Goal: Task Accomplishment & Management: Use online tool/utility

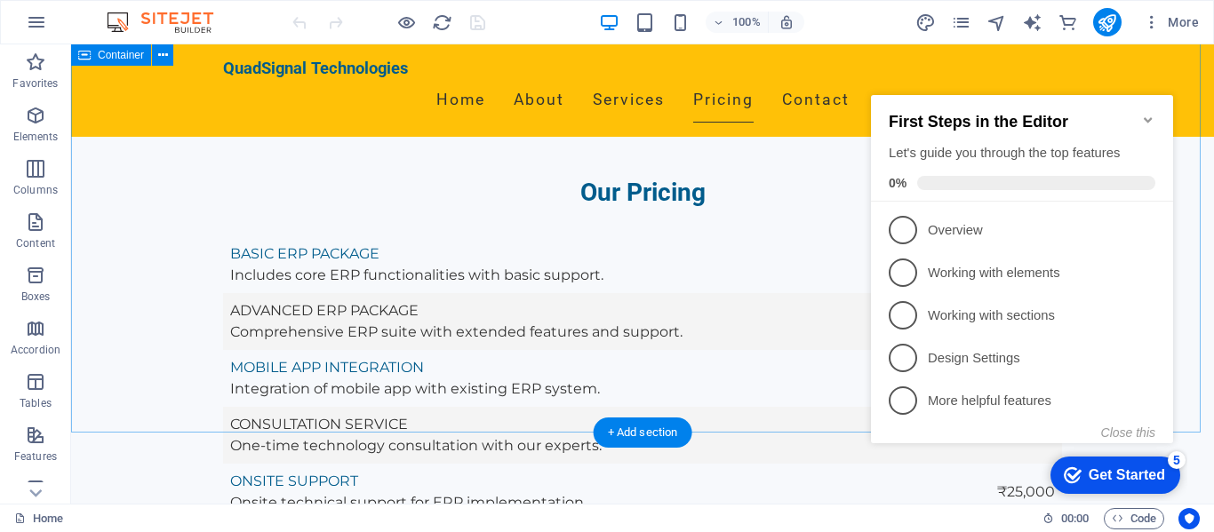
scroll to position [3287, 0]
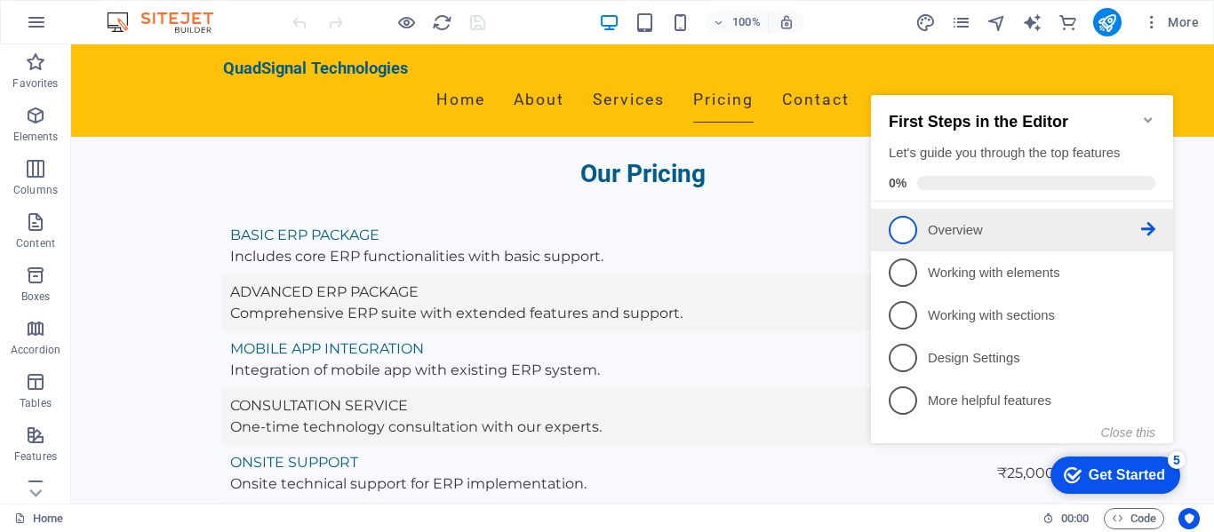
click at [903, 222] on span "1" at bounding box center [902, 230] width 28 height 28
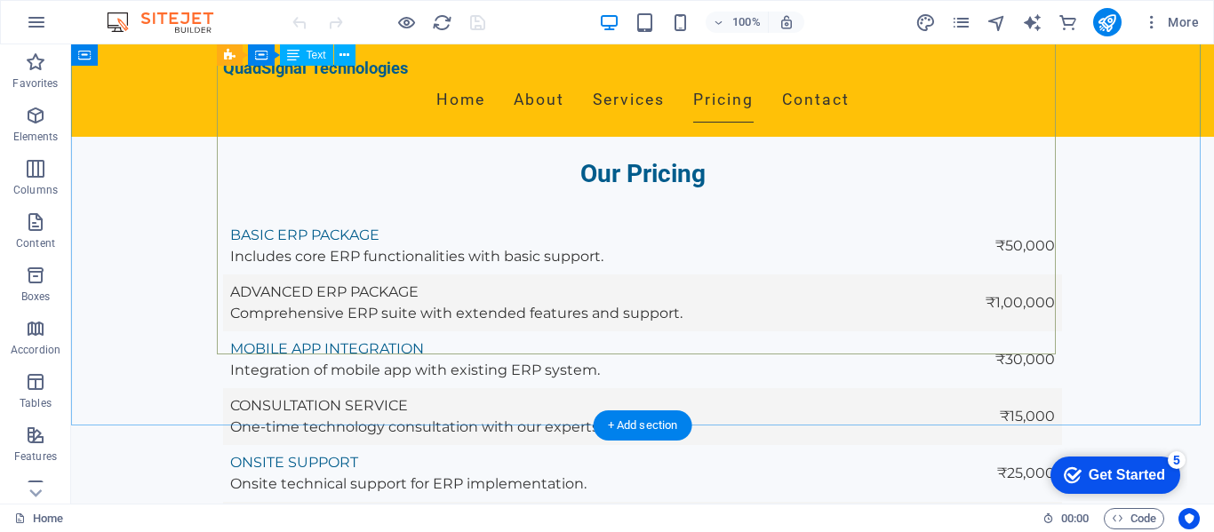
scroll to position [0, 0]
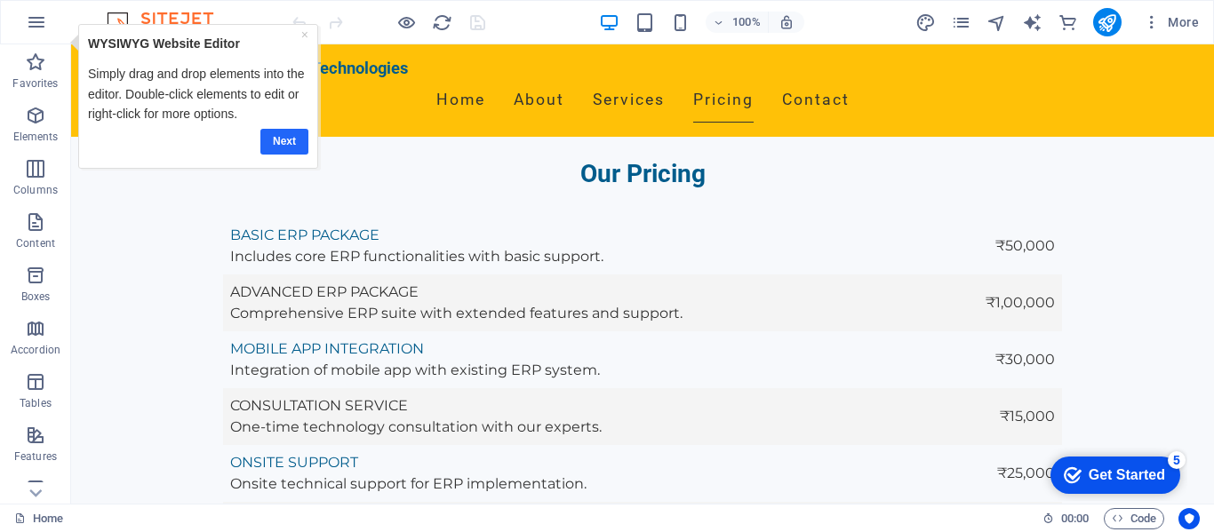
click at [278, 139] on link "Next" at bounding box center [283, 142] width 48 height 26
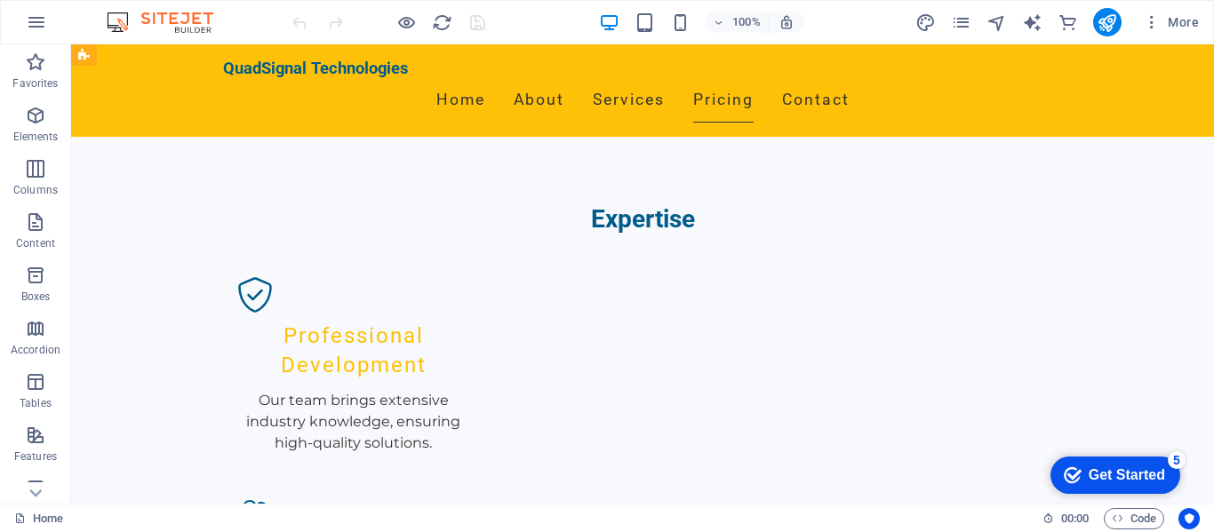
scroll to position [1688, 0]
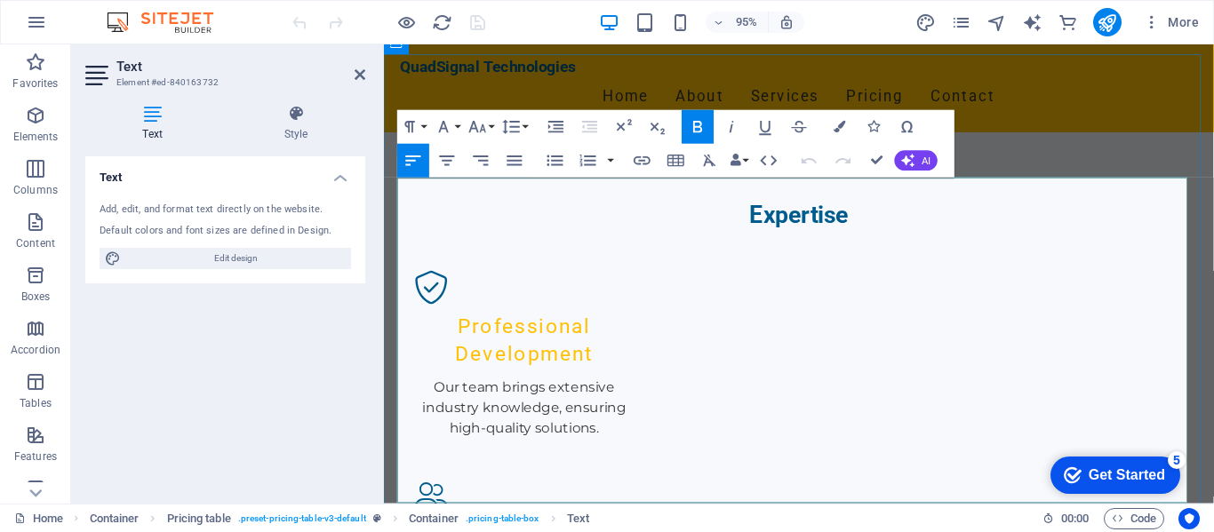
scroll to position [1702, 0]
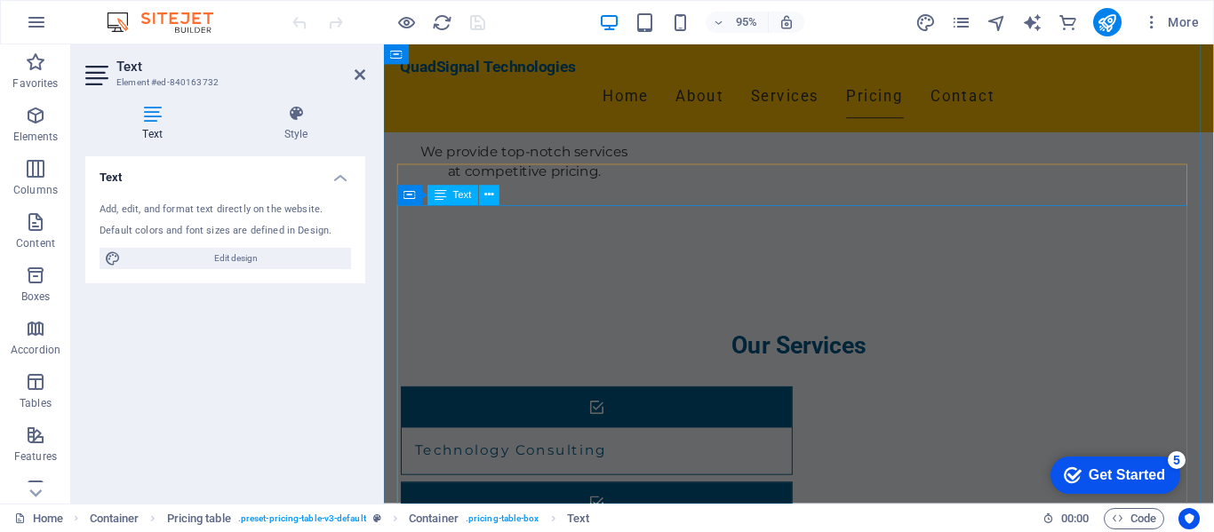
scroll to position [2146, 0]
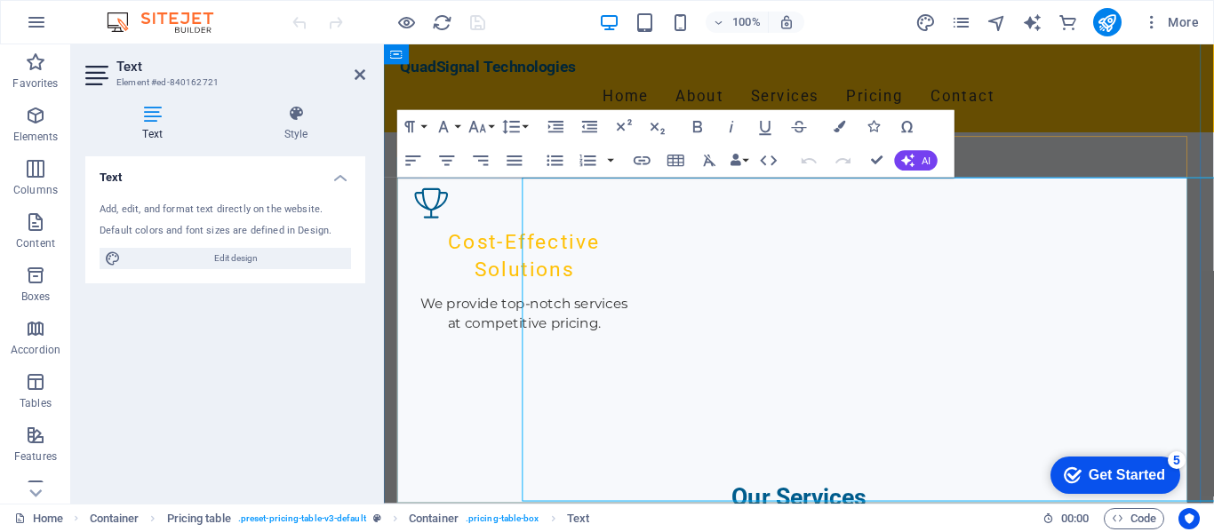
scroll to position [2289, 0]
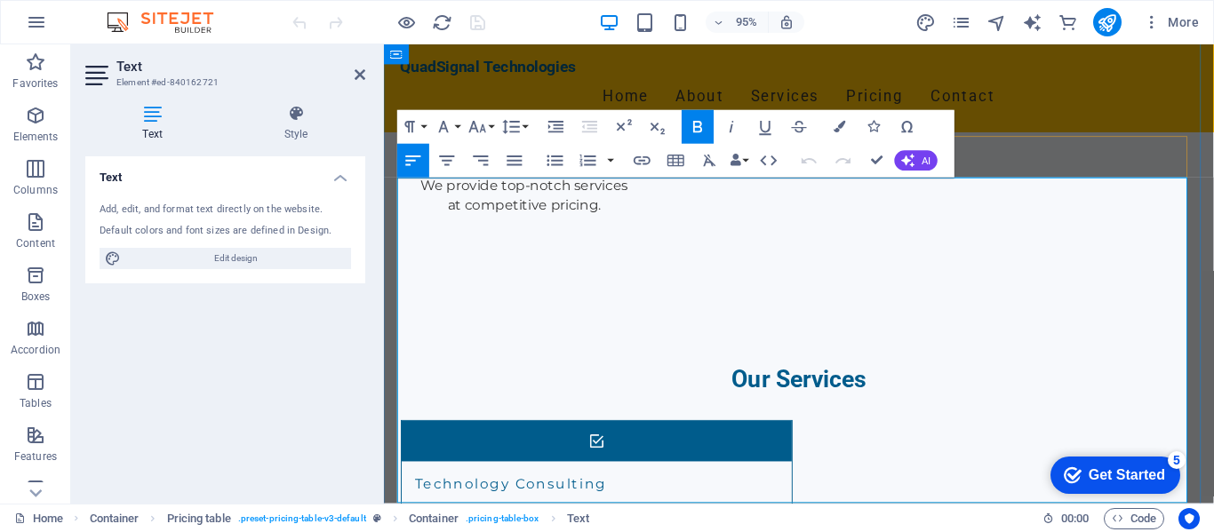
drag, startPoint x: 1092, startPoint y: 210, endPoint x: 1215, endPoint y: 206, distance: 122.7
copy span "Contact for pricin"
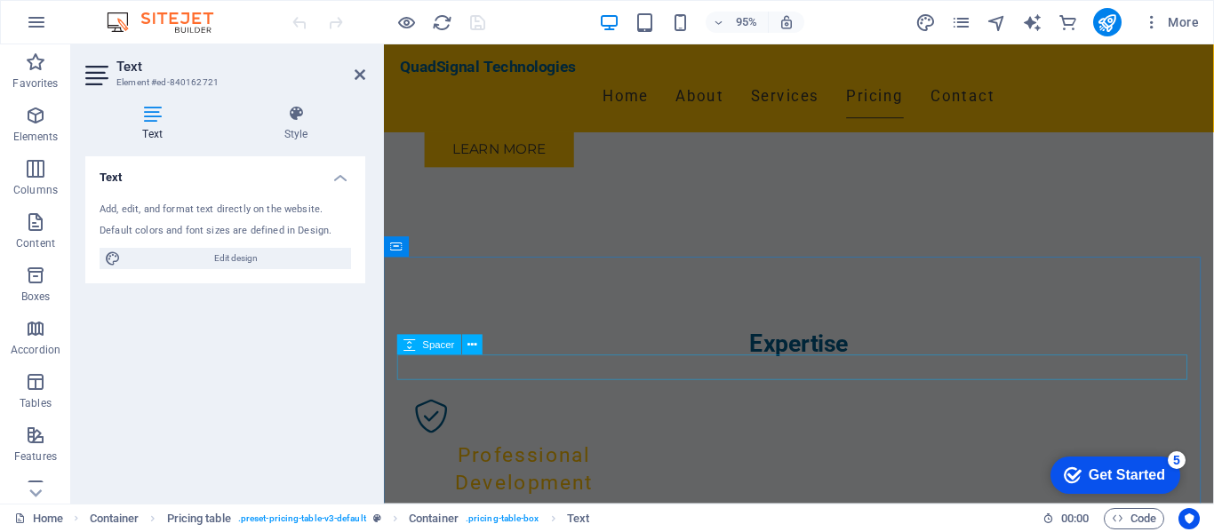
scroll to position [1578, 0]
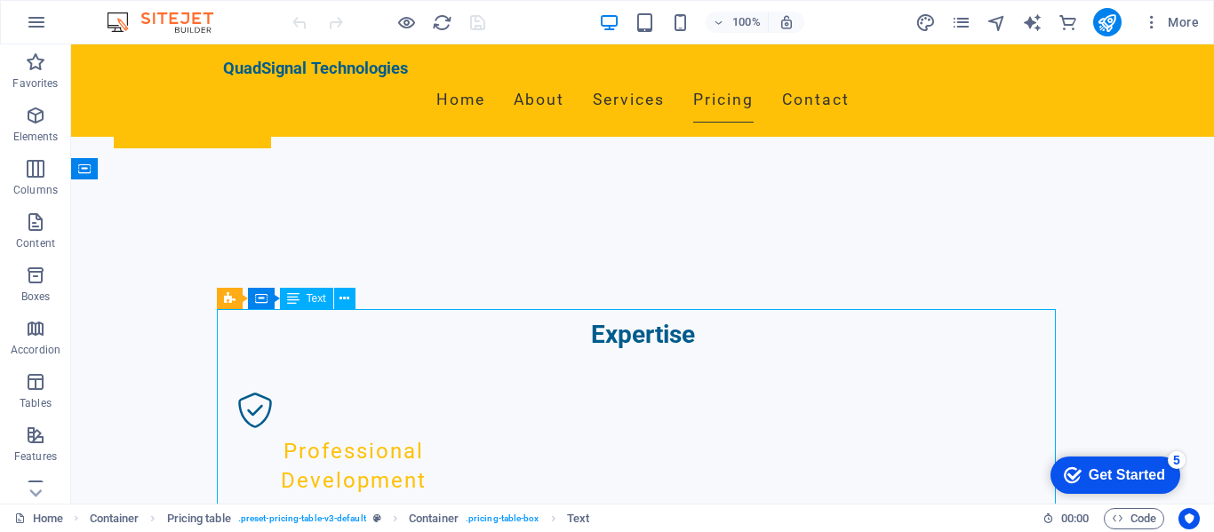
scroll to position [1702, 0]
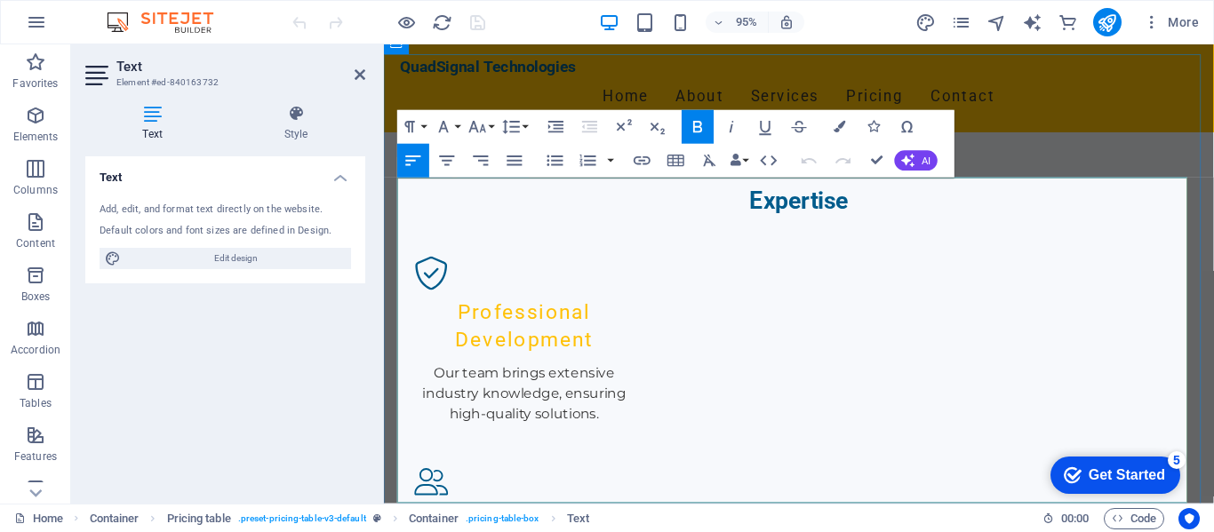
drag, startPoint x: 1168, startPoint y: 208, endPoint x: 1222, endPoint y: 200, distance: 53.9
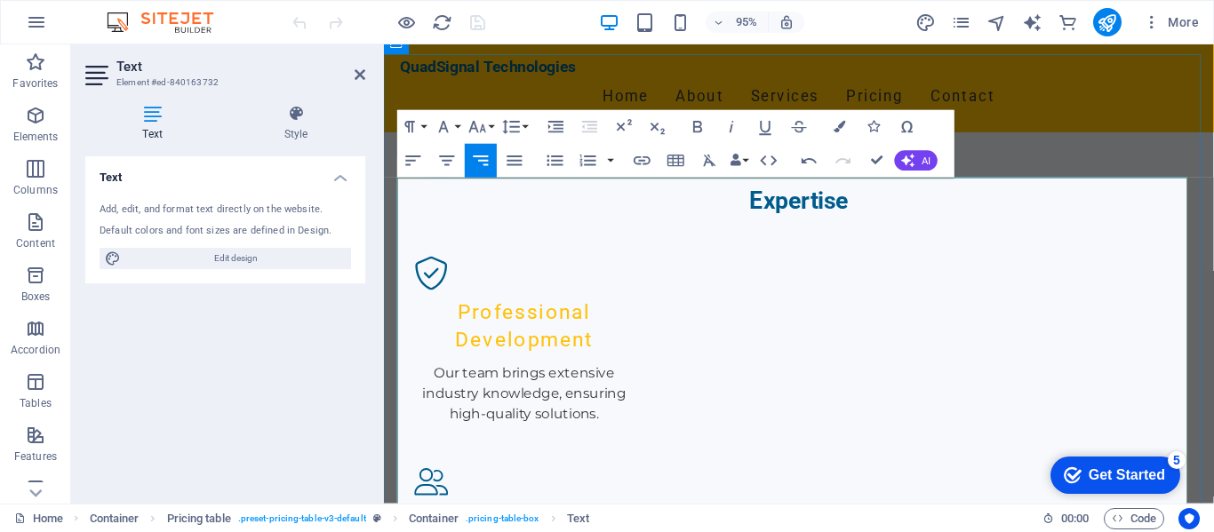
drag, startPoint x: 1155, startPoint y: 282, endPoint x: 1231, endPoint y: 283, distance: 75.5
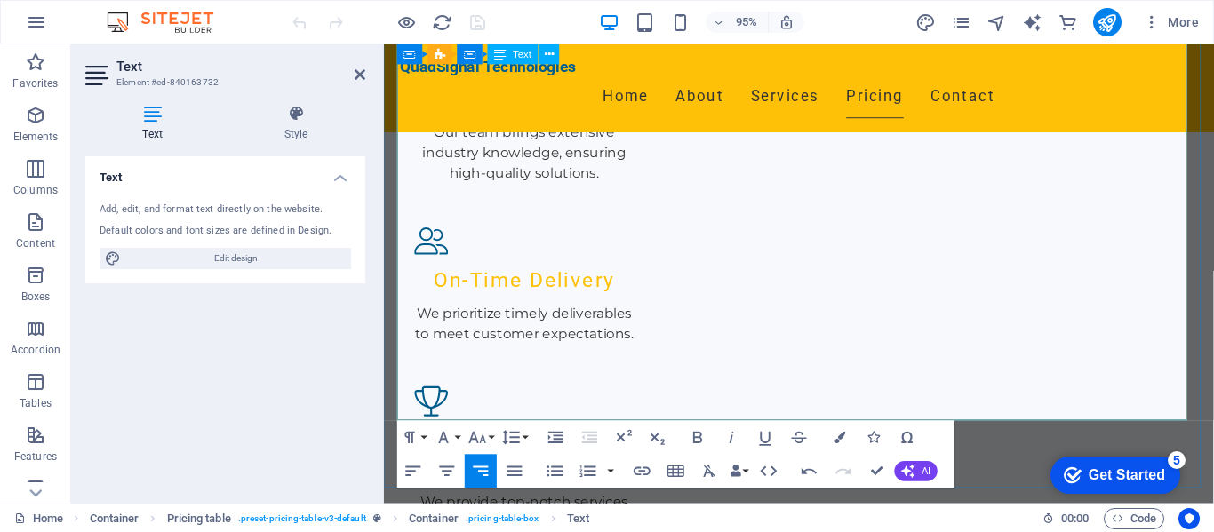
scroll to position [1969, 0]
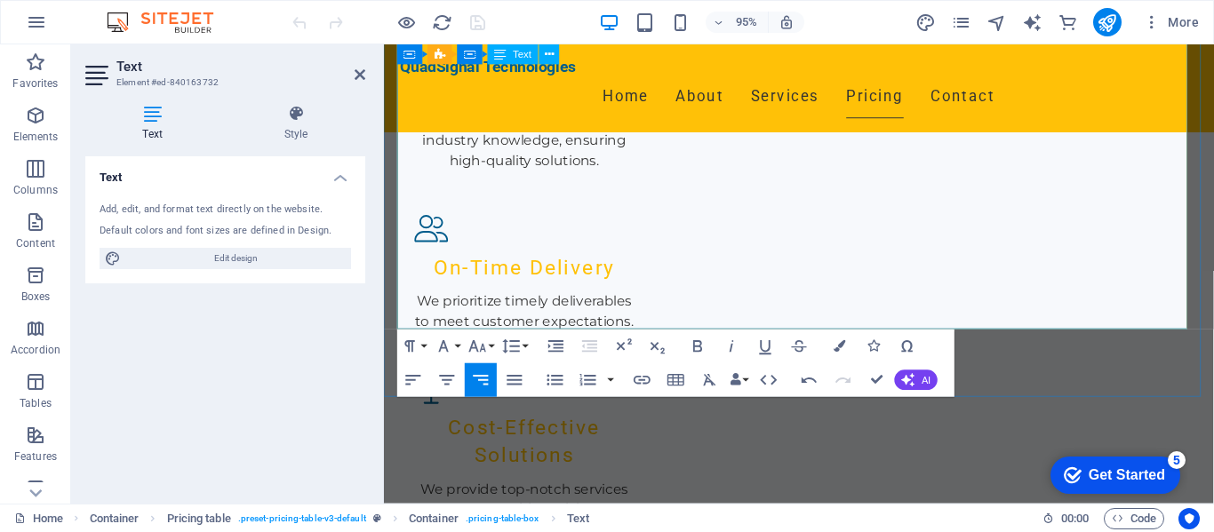
scroll to position [2058, 0]
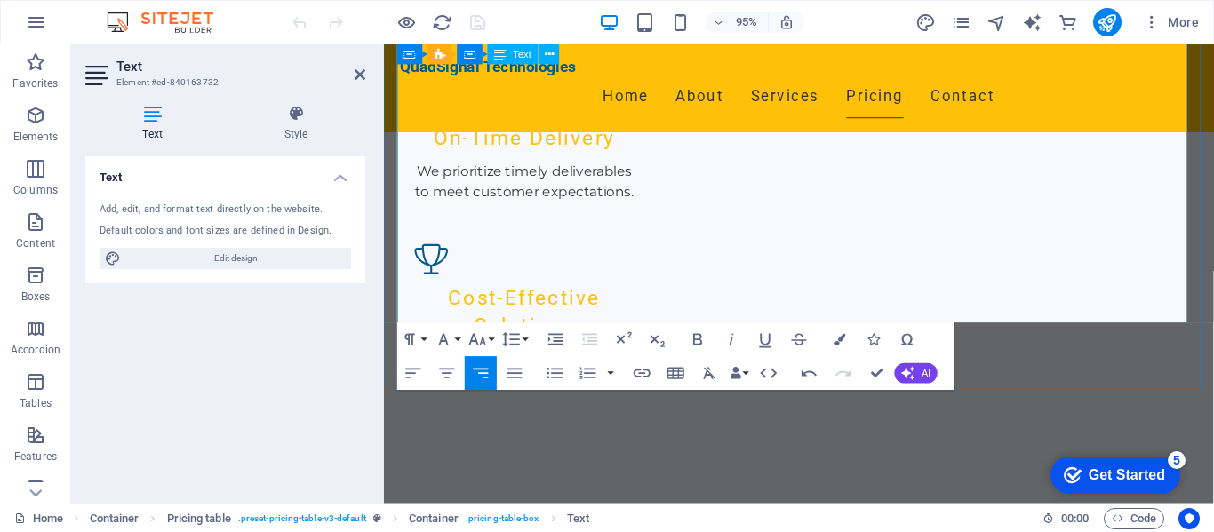
scroll to position [2146, 0]
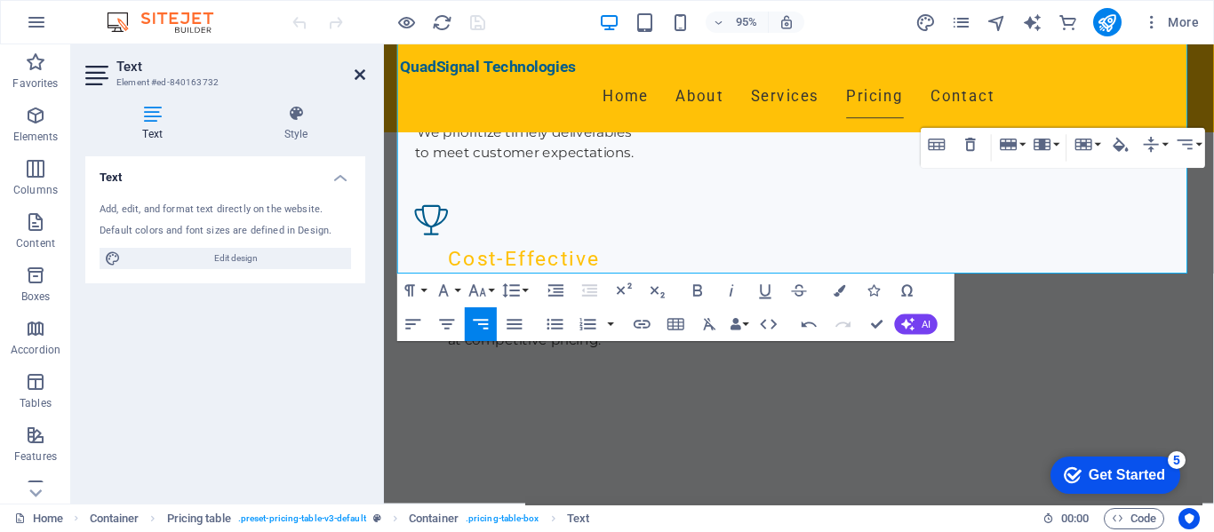
click at [358, 75] on icon at bounding box center [359, 75] width 11 height 14
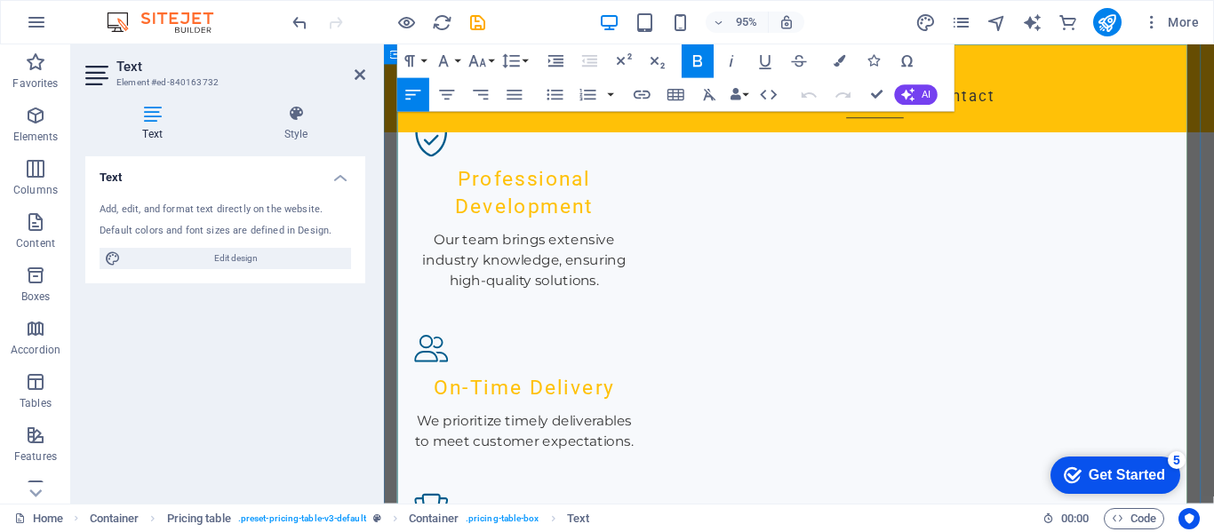
scroll to position [2109, 0]
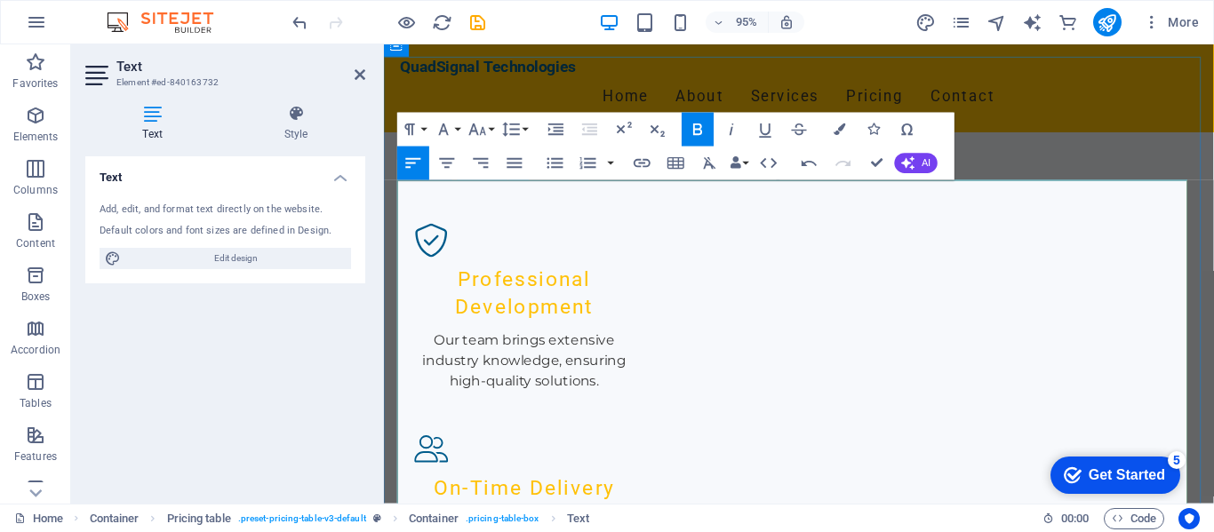
scroll to position [1754, 0]
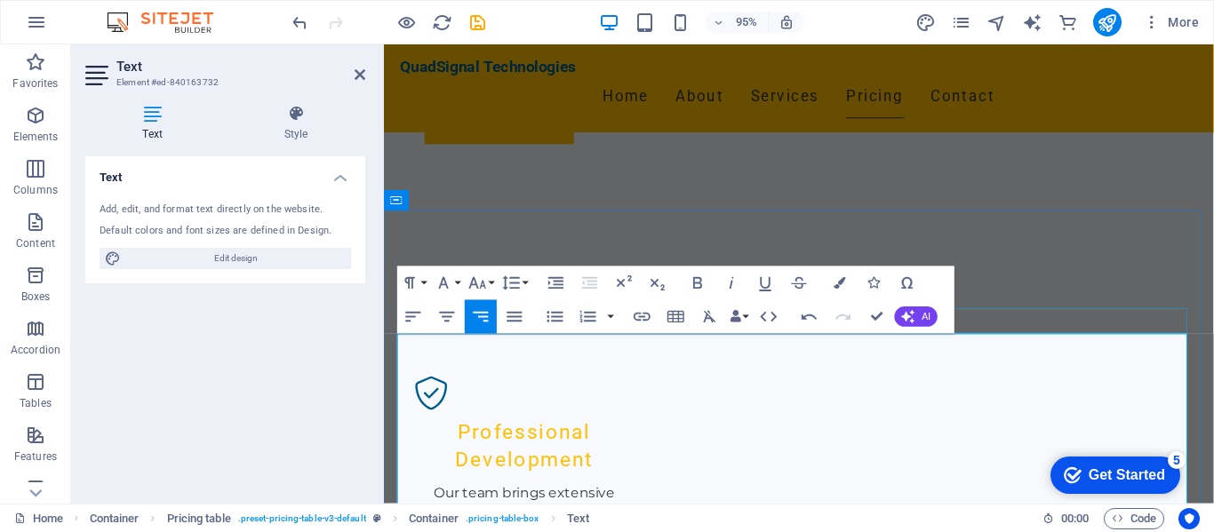
scroll to position [1487, 0]
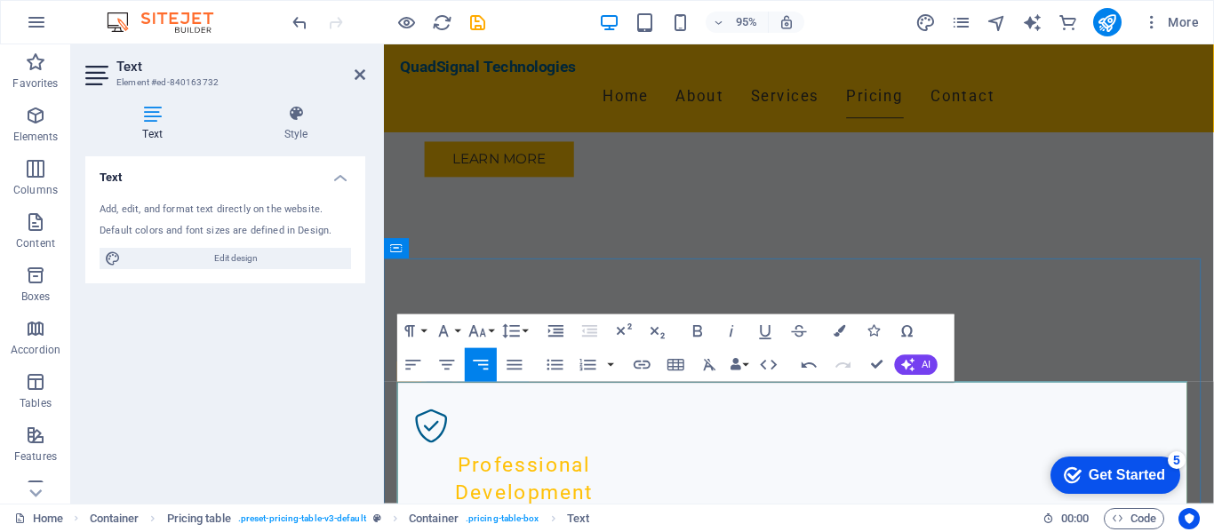
scroll to position [1576, 0]
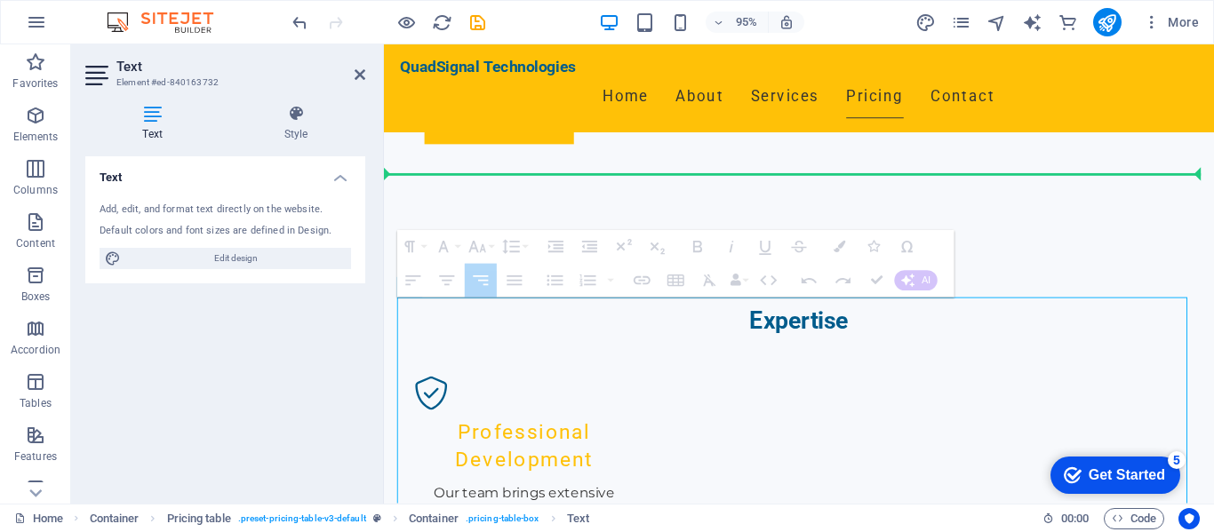
drag, startPoint x: 1040, startPoint y: 338, endPoint x: 1233, endPoint y: 336, distance: 192.8
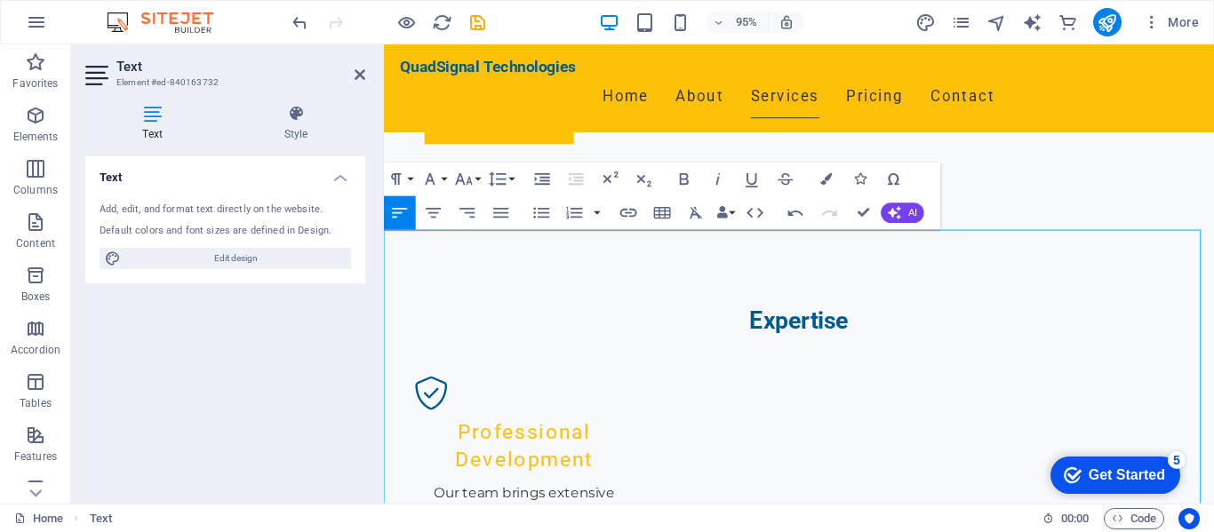
scroll to position [1487, 0]
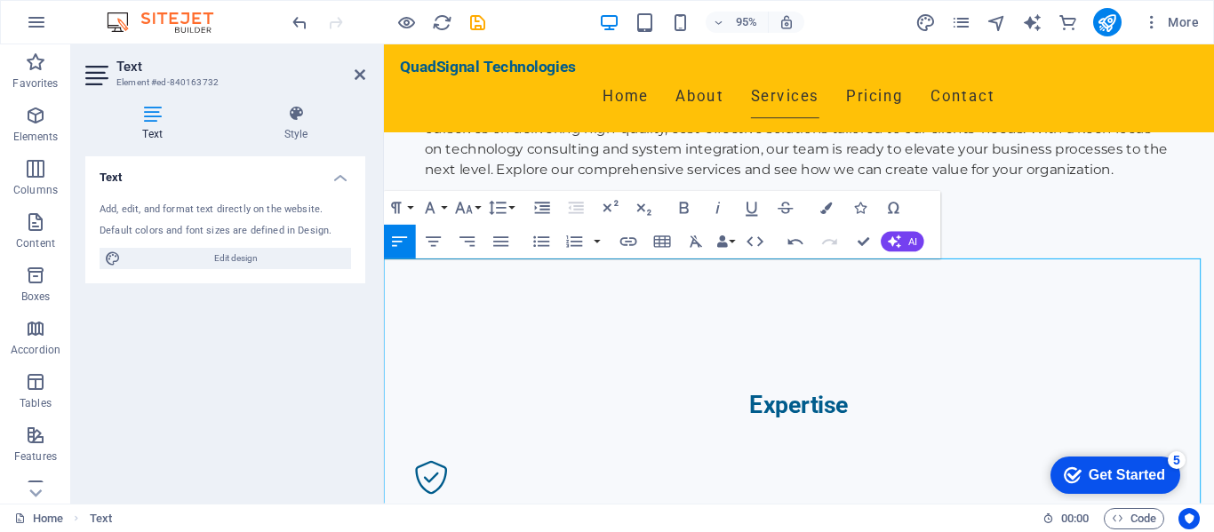
drag, startPoint x: 876, startPoint y: 306, endPoint x: 830, endPoint y: 289, distance: 49.2
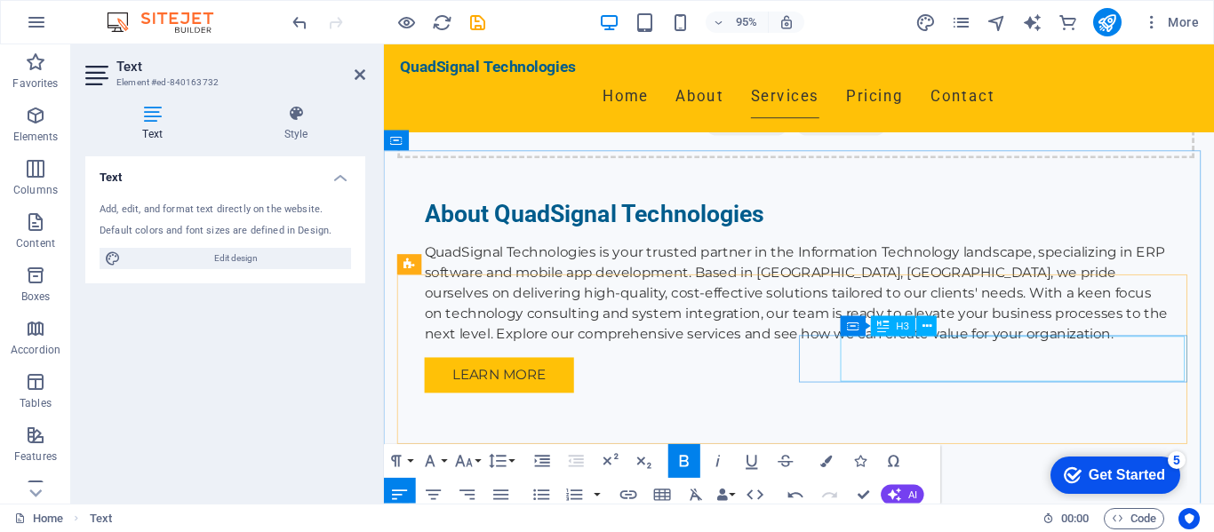
scroll to position [1398, 0]
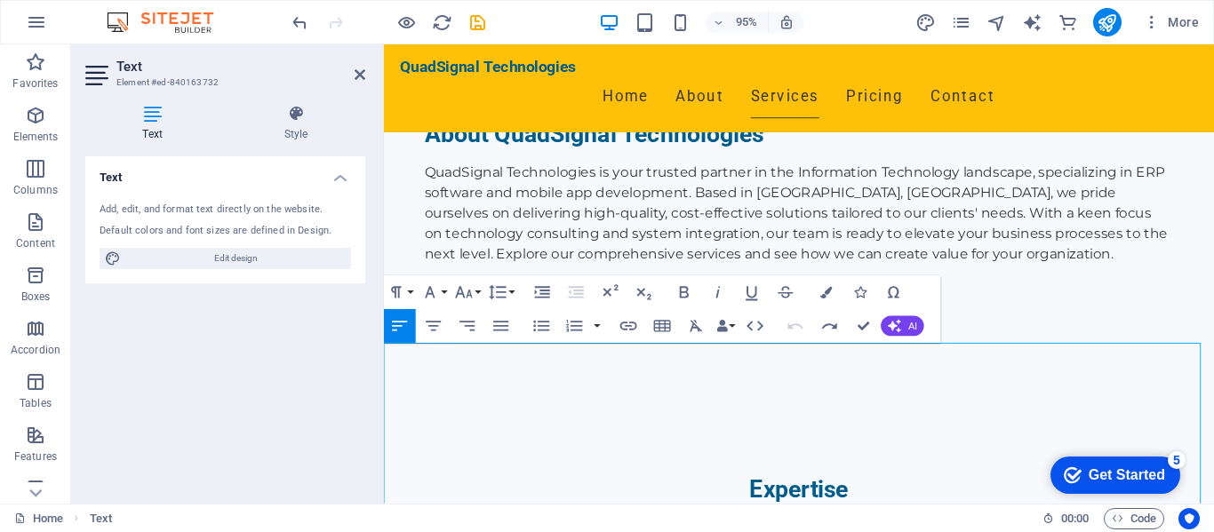
click at [1152, 22] on icon "button" at bounding box center [1152, 22] width 18 height 18
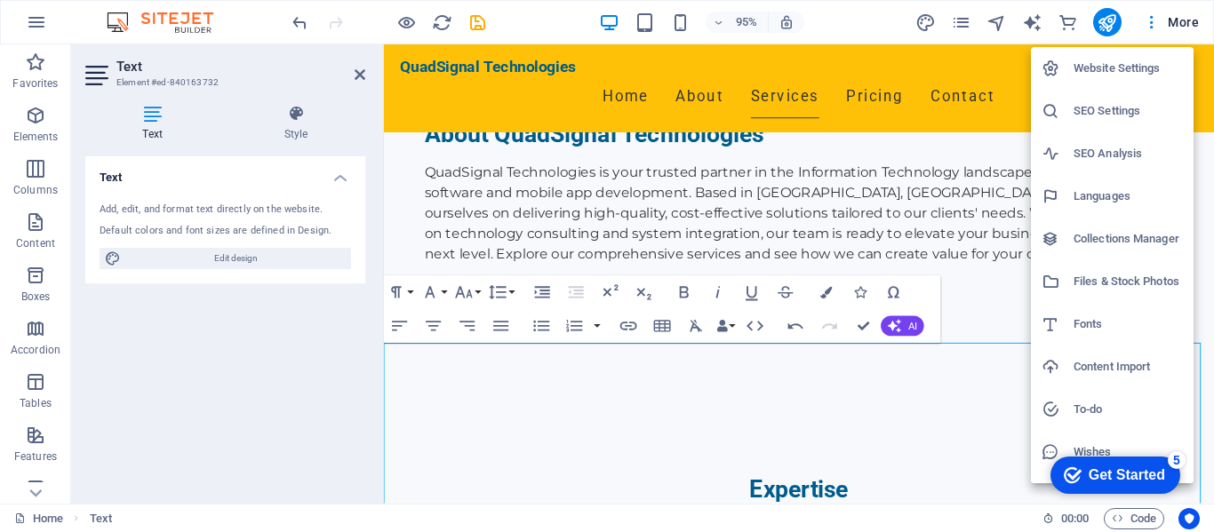
click at [297, 24] on div at bounding box center [607, 266] width 1214 height 532
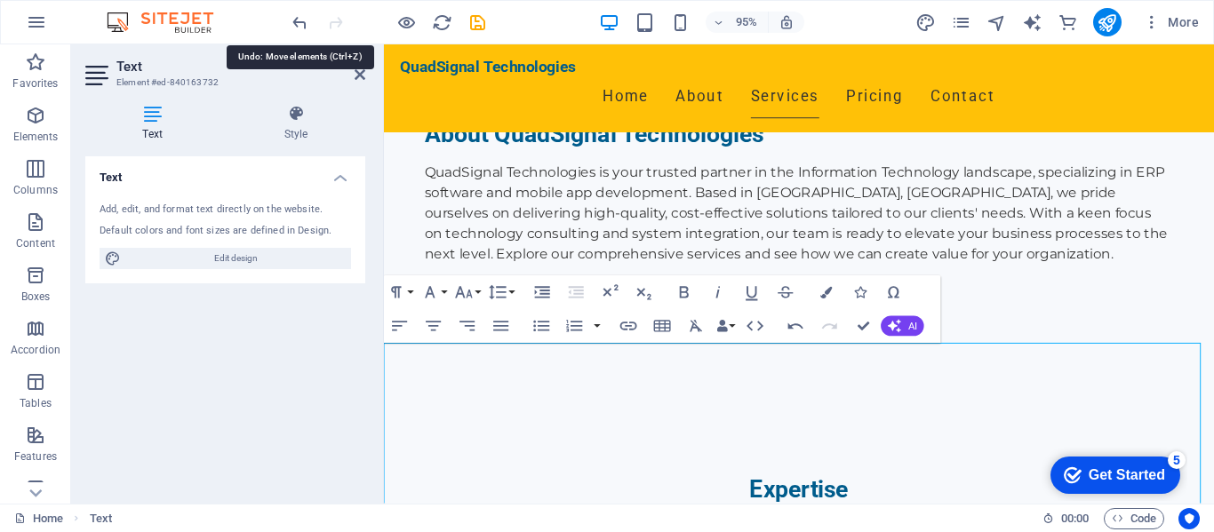
click at [297, 24] on icon "undo" at bounding box center [300, 22] width 20 height 20
click at [296, 24] on icon "undo" at bounding box center [300, 22] width 20 height 20
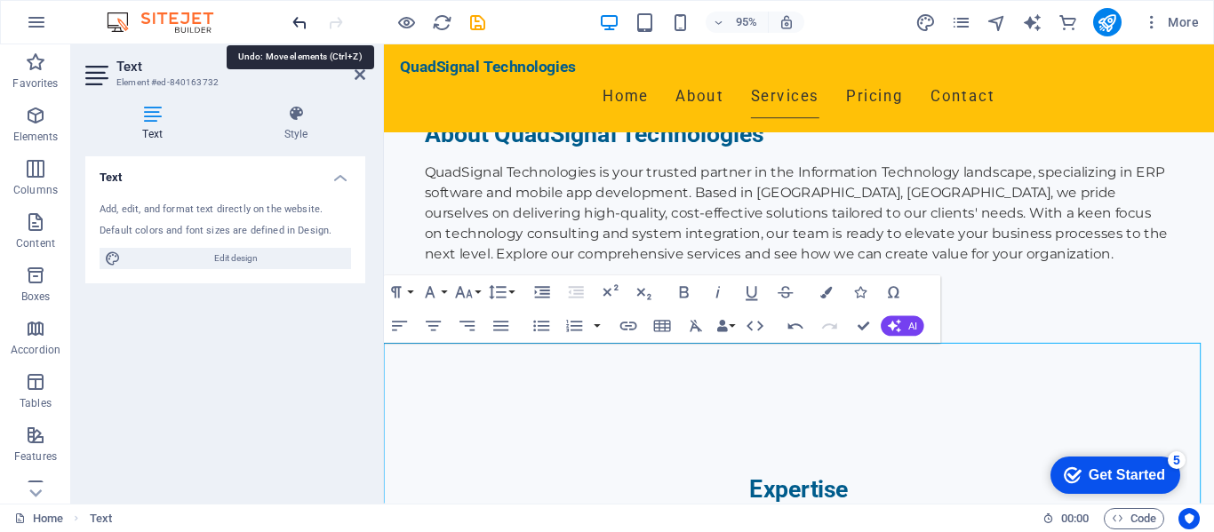
click at [296, 24] on icon "undo" at bounding box center [300, 22] width 20 height 20
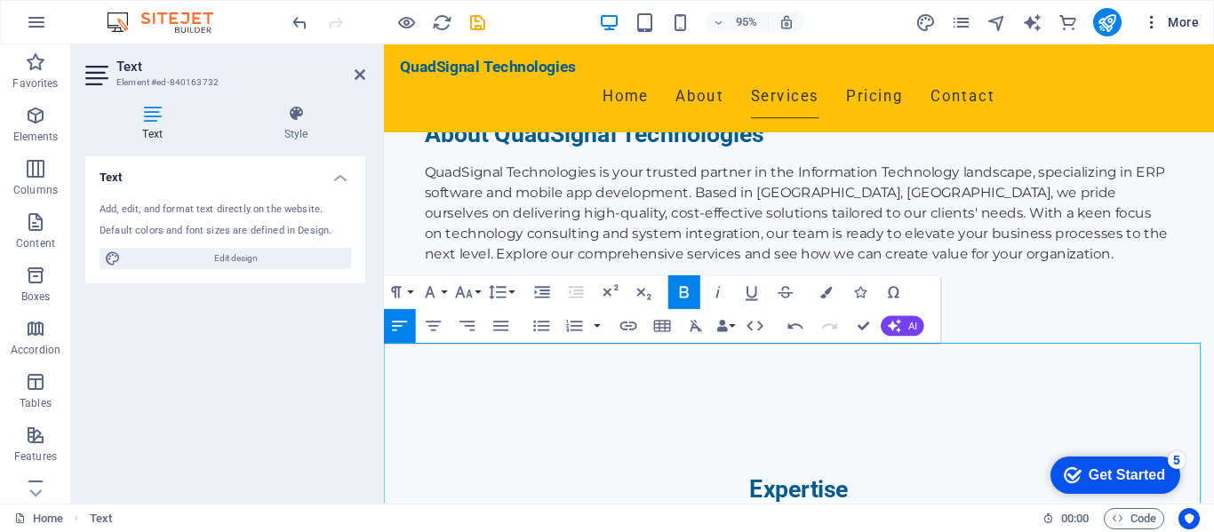
click at [1154, 27] on icon "button" at bounding box center [1152, 22] width 18 height 18
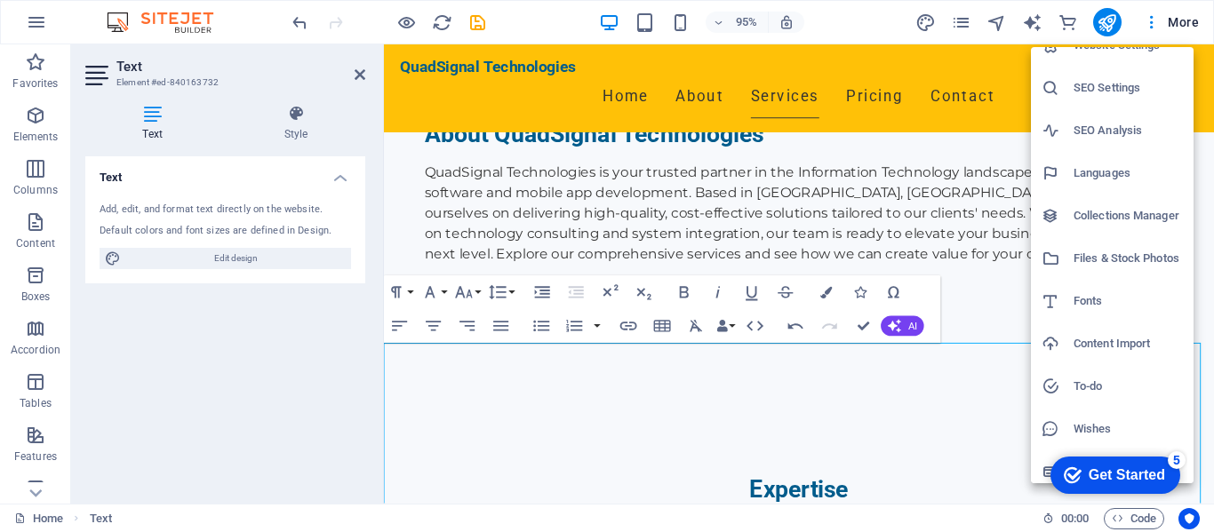
scroll to position [33, 0]
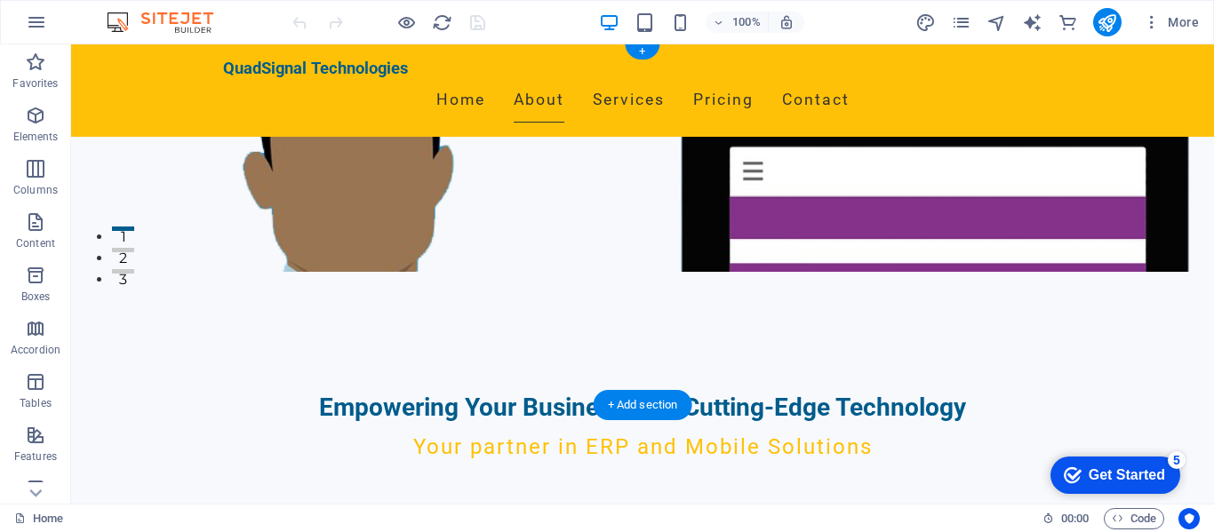
scroll to position [355, 0]
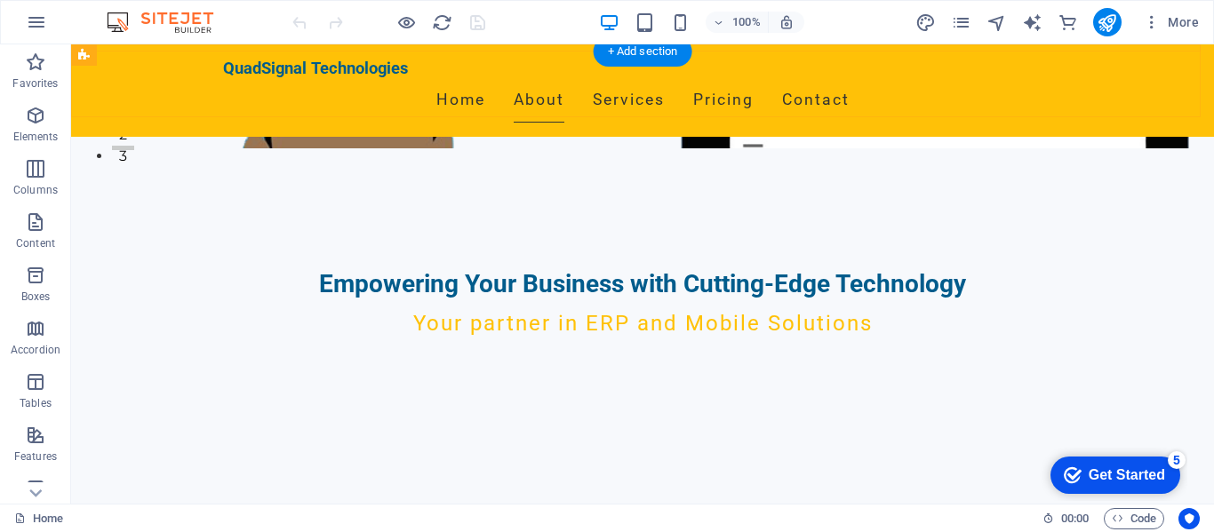
click at [1122, 80] on div "QuadSignal Technologies Home About Services Pricing Contact" at bounding box center [642, 90] width 1143 height 92
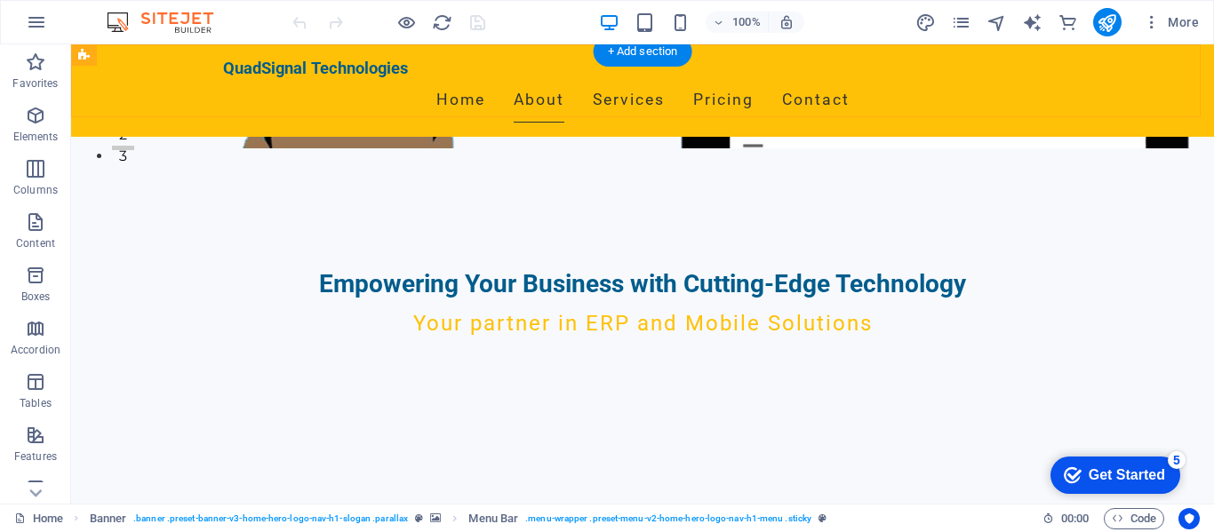
click at [1122, 80] on div "QuadSignal Technologies Home About Services Pricing Contact" at bounding box center [642, 90] width 1143 height 92
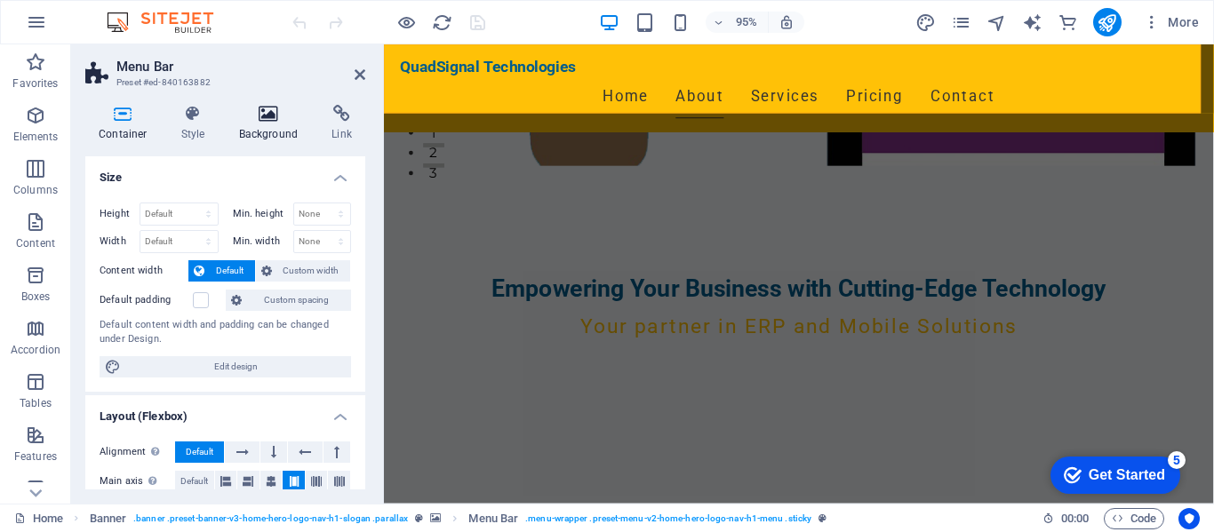
click at [257, 126] on h4 "Background" at bounding box center [272, 123] width 93 height 37
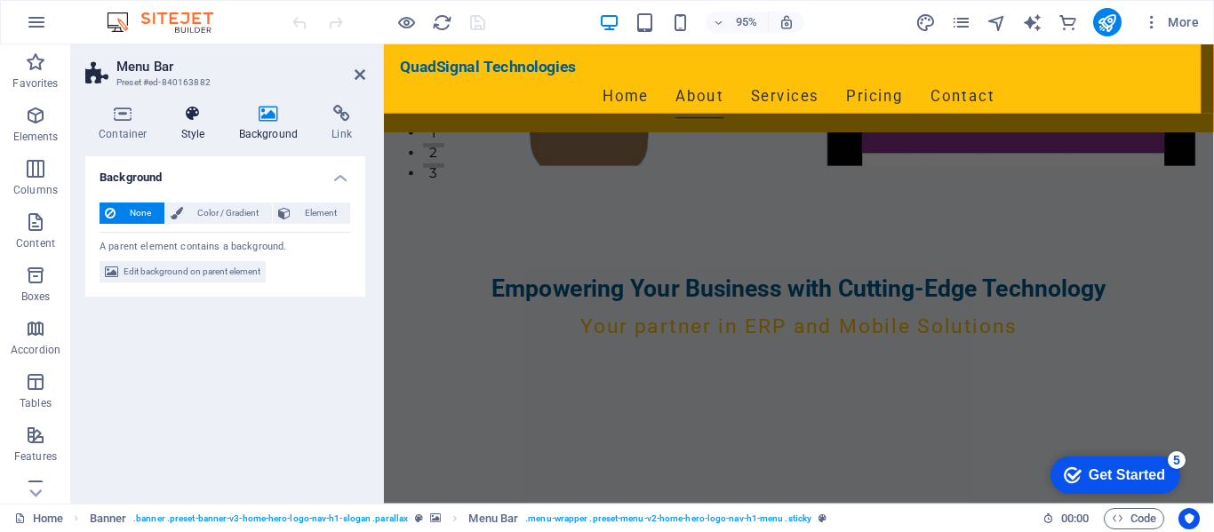
click at [189, 131] on h4 "Style" at bounding box center [197, 123] width 58 height 37
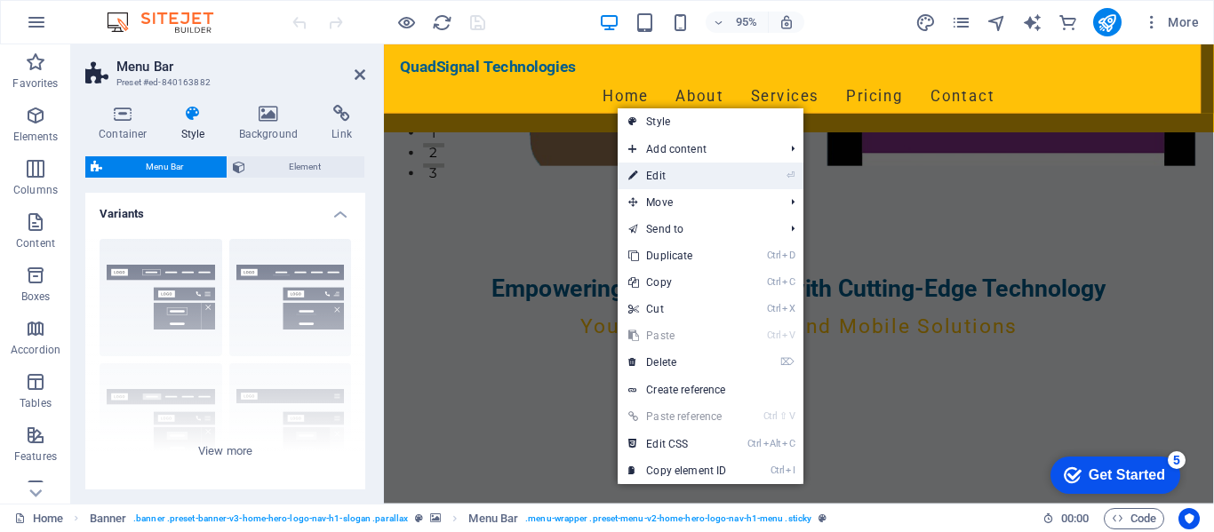
click at [665, 171] on link "⏎ Edit" at bounding box center [676, 176] width 119 height 27
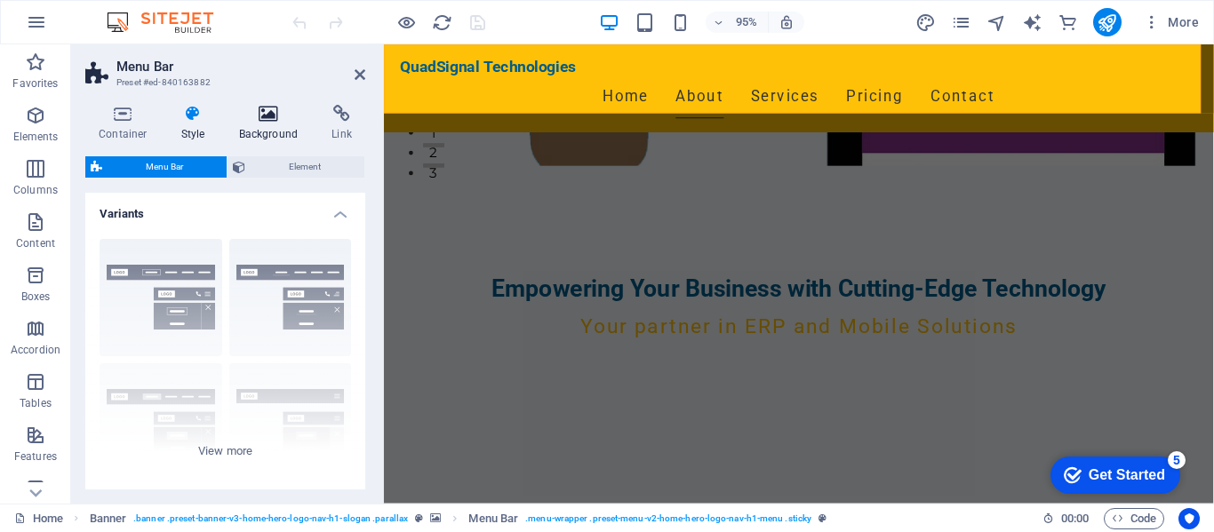
click at [271, 126] on h4 "Background" at bounding box center [272, 123] width 93 height 37
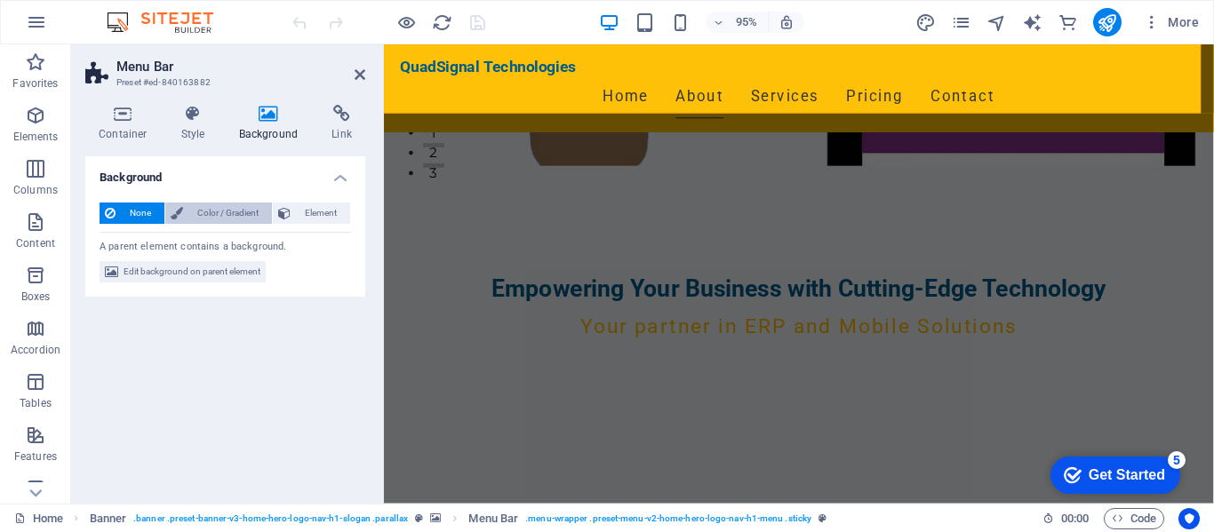
click at [233, 217] on span "Color / Gradient" at bounding box center [227, 213] width 78 height 21
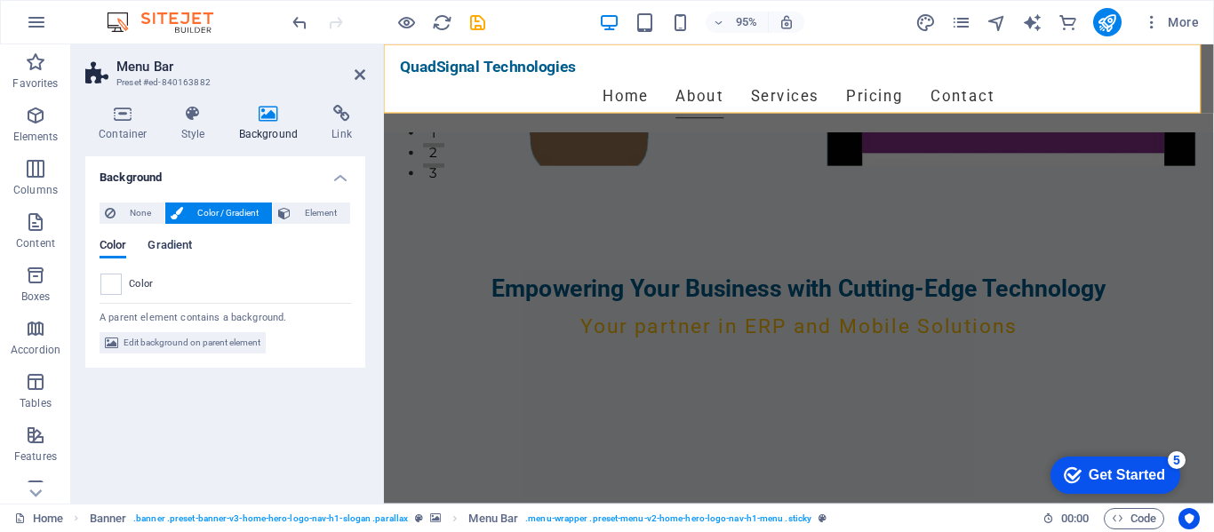
click at [169, 248] on span "Gradient" at bounding box center [169, 247] width 44 height 25
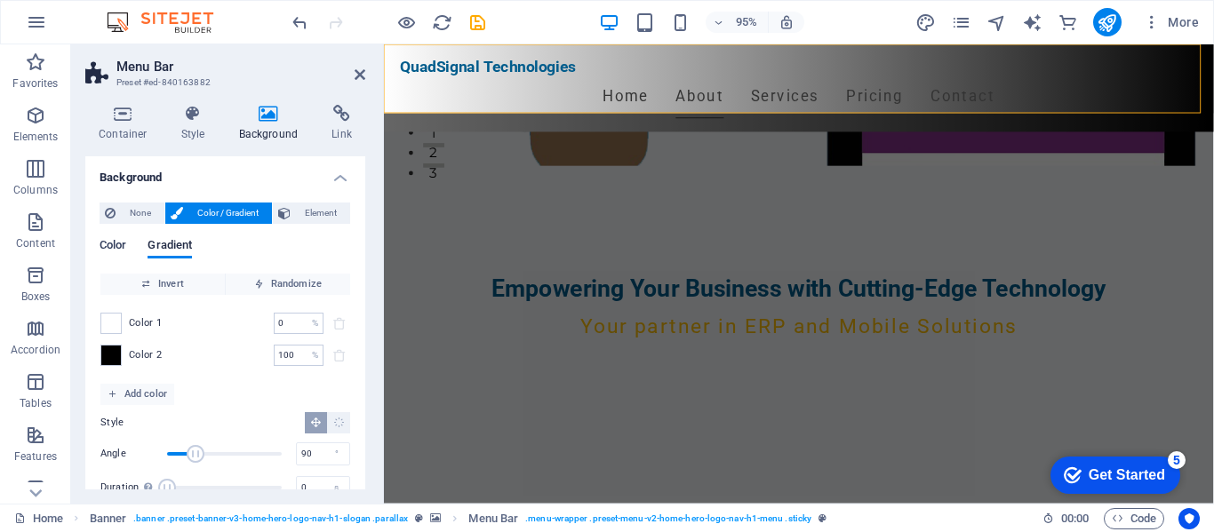
click at [104, 245] on span "Color" at bounding box center [113, 247] width 27 height 25
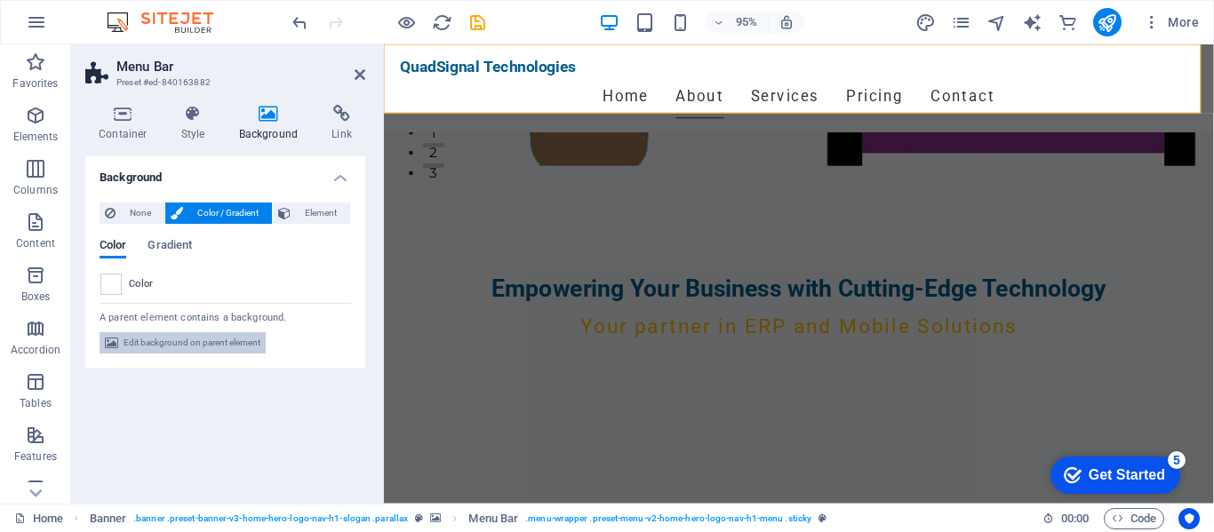
click at [179, 347] on span "Edit background on parent element" at bounding box center [191, 342] width 137 height 21
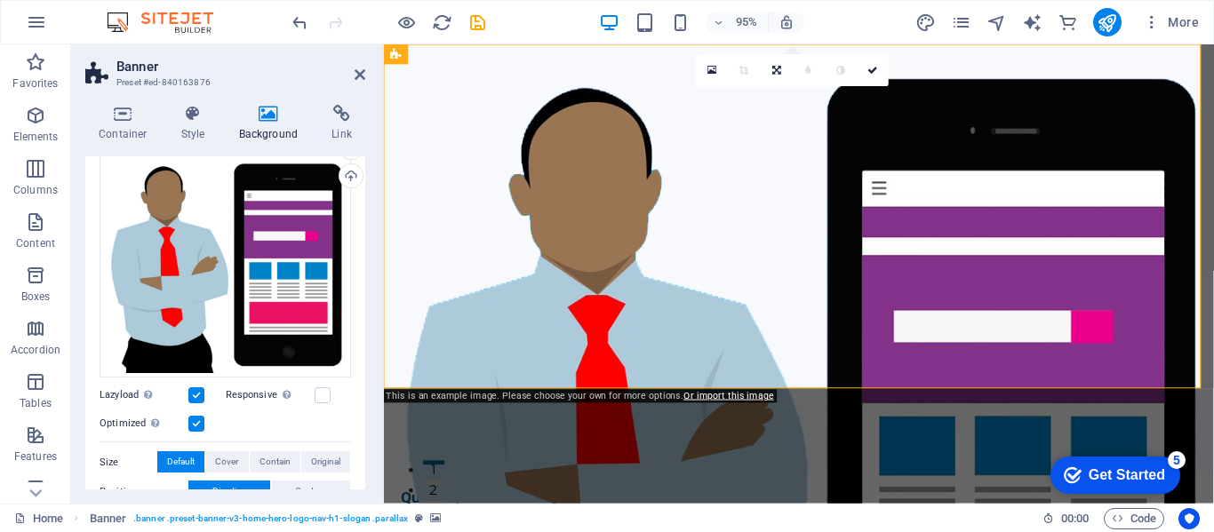
scroll to position [0, 0]
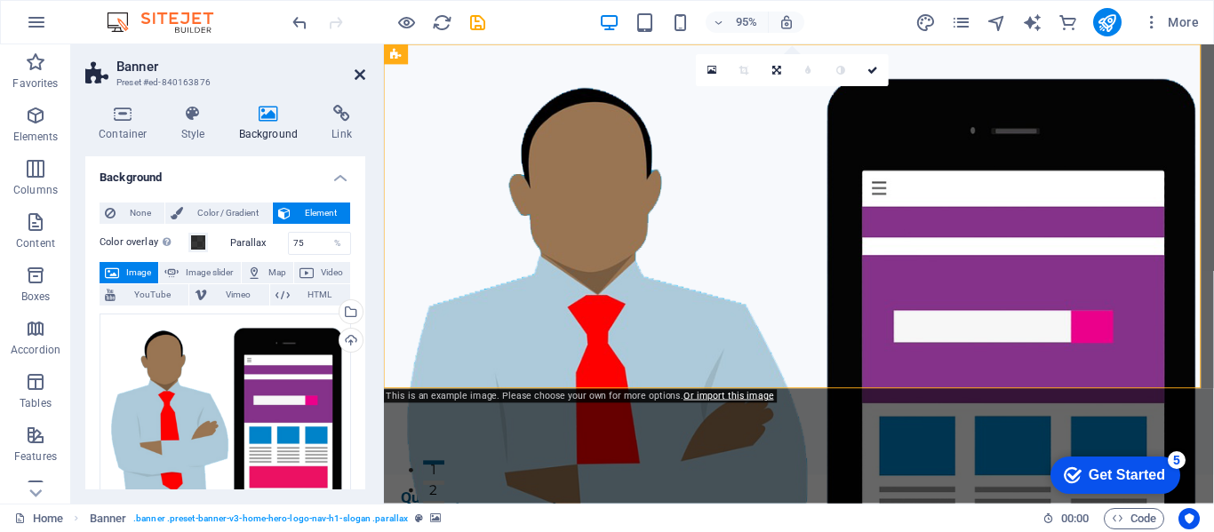
click at [363, 75] on icon at bounding box center [359, 75] width 11 height 14
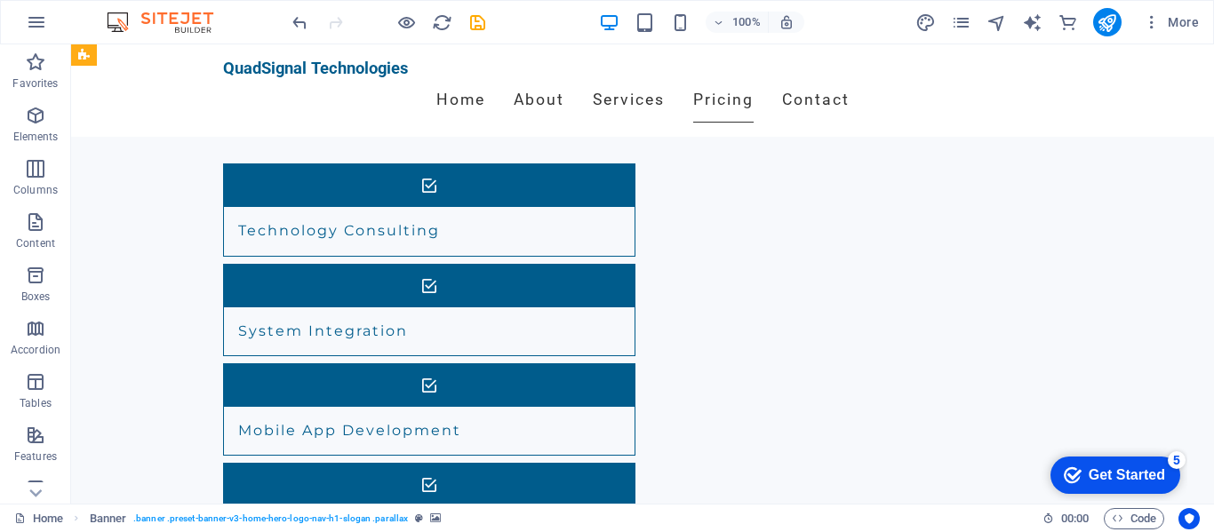
scroll to position [2843, 0]
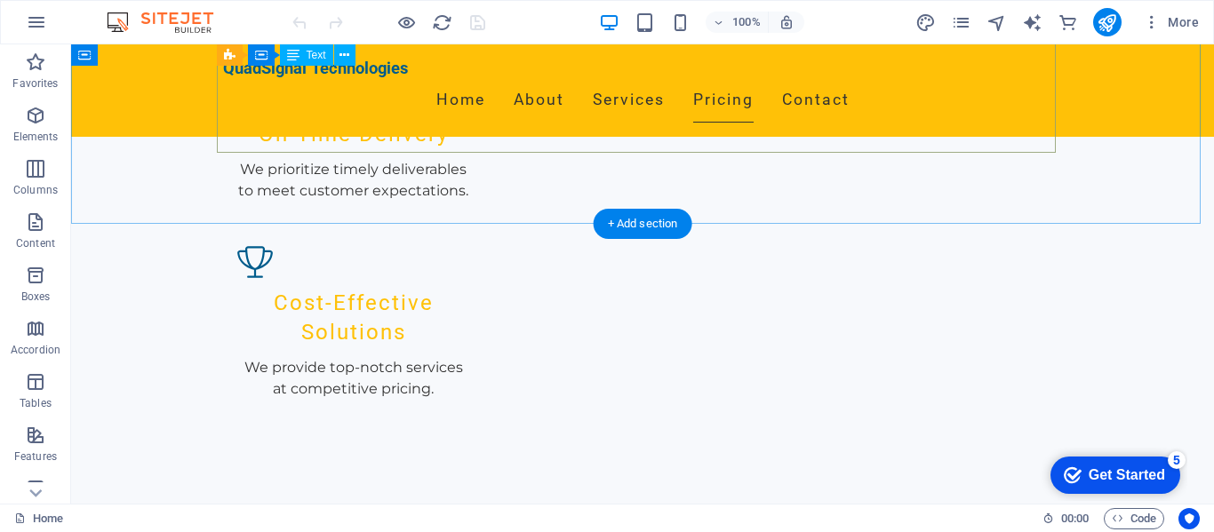
scroll to position [2221, 0]
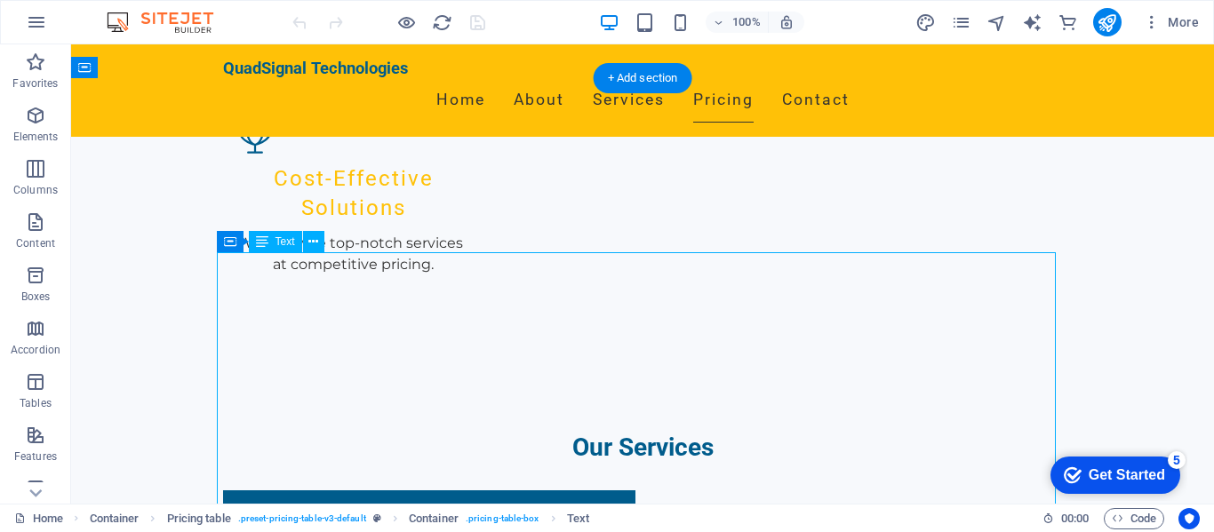
drag, startPoint x: 920, startPoint y: 282, endPoint x: 980, endPoint y: 276, distance: 60.6
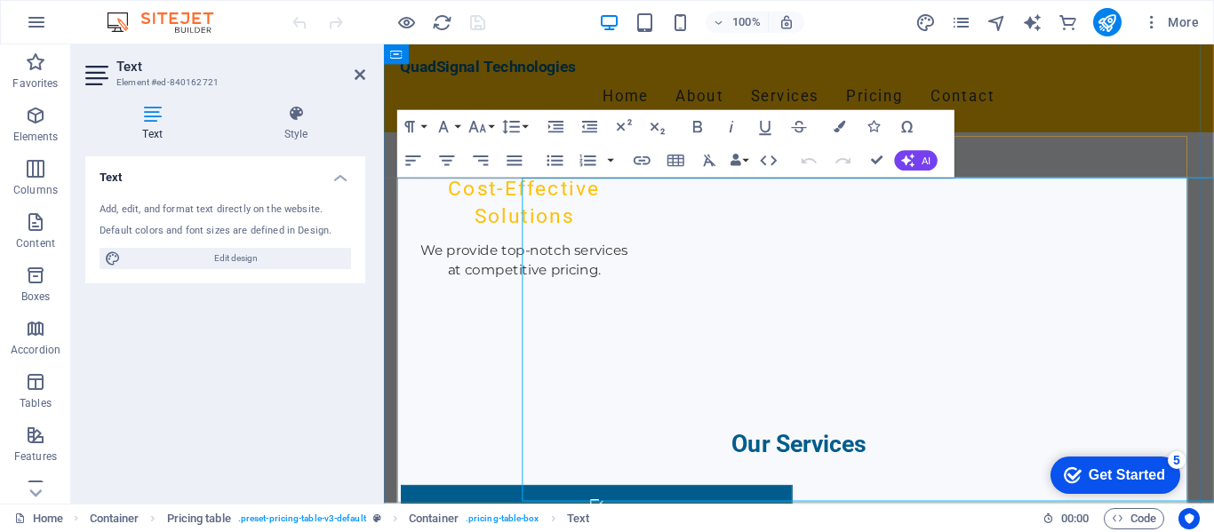
scroll to position [2289, 0]
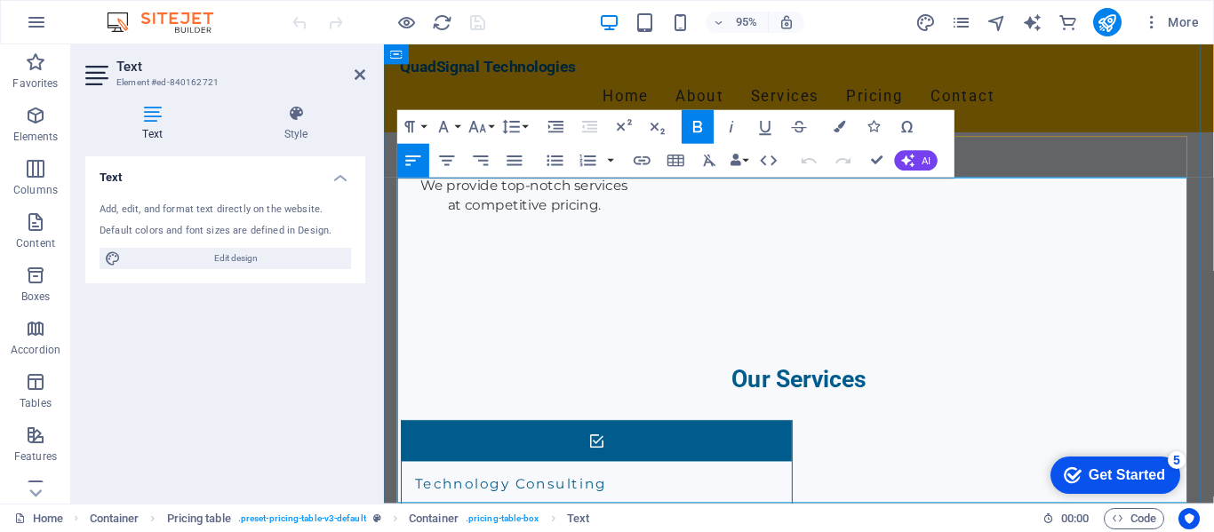
drag, startPoint x: 1090, startPoint y: 212, endPoint x: 1223, endPoint y: 208, distance: 132.5
copy span "Contact for pricing"
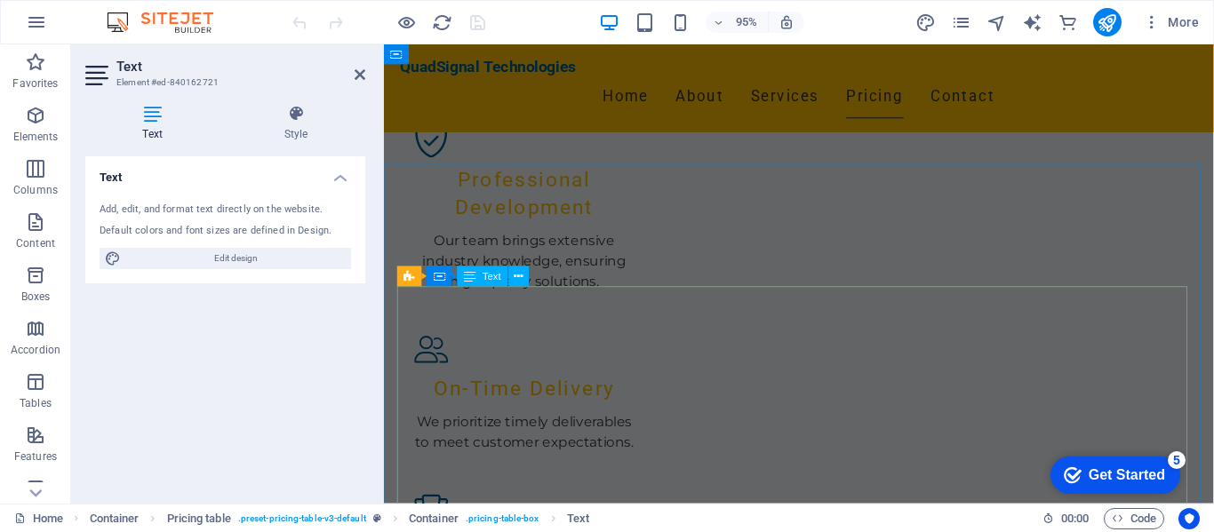
scroll to position [1578, 0]
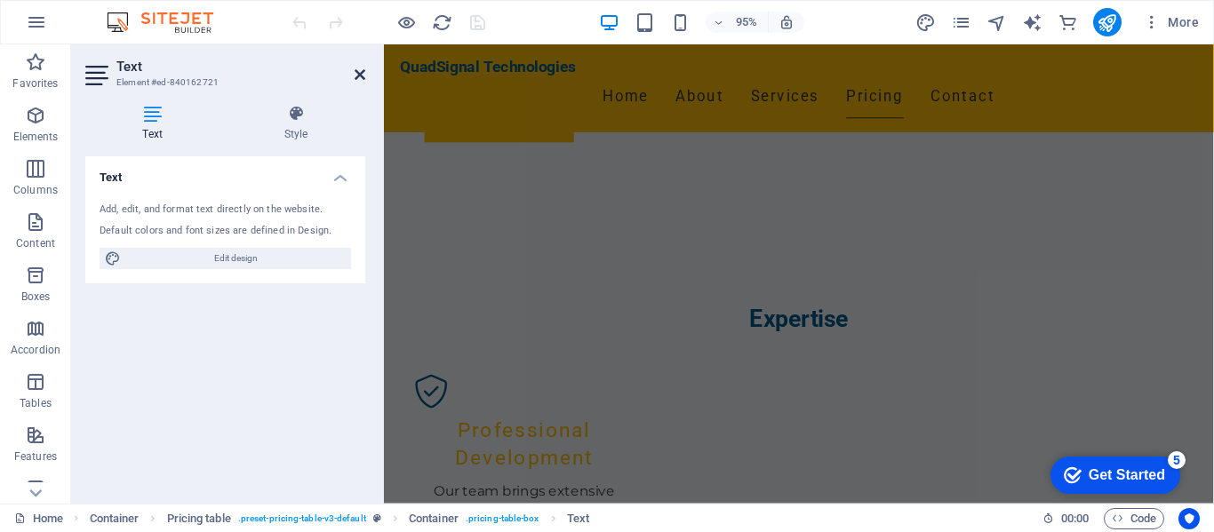
click at [354, 76] on icon at bounding box center [359, 75] width 11 height 14
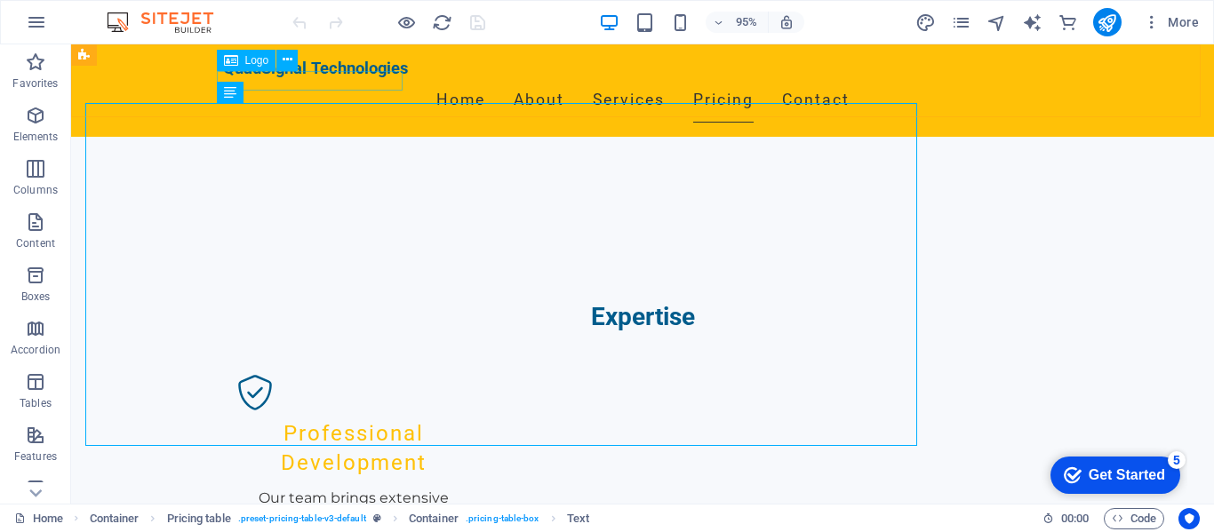
scroll to position [2370, 0]
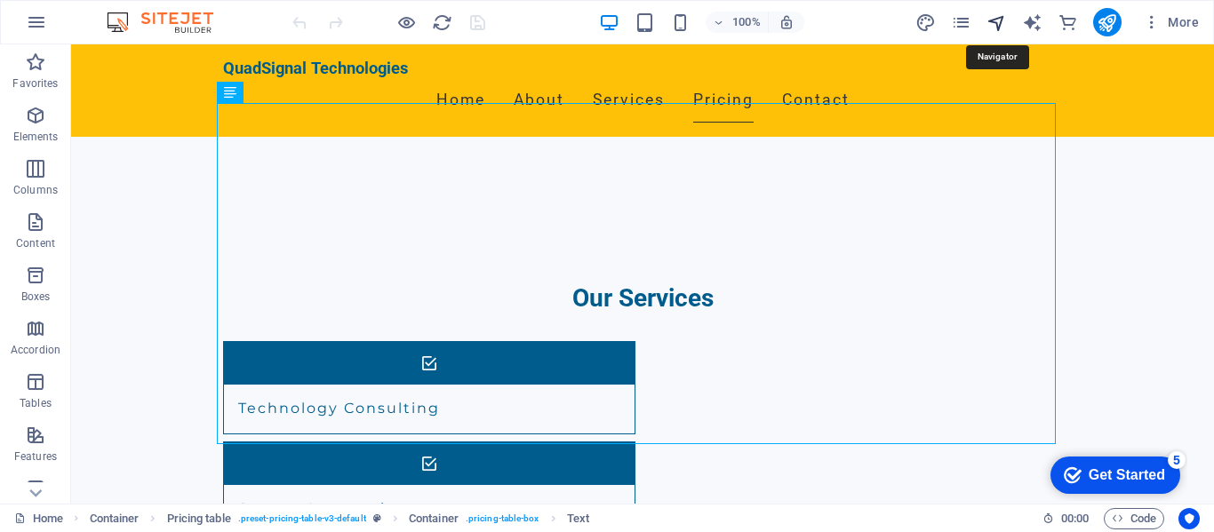
click at [1004, 18] on icon "navigator" at bounding box center [996, 22] width 20 height 20
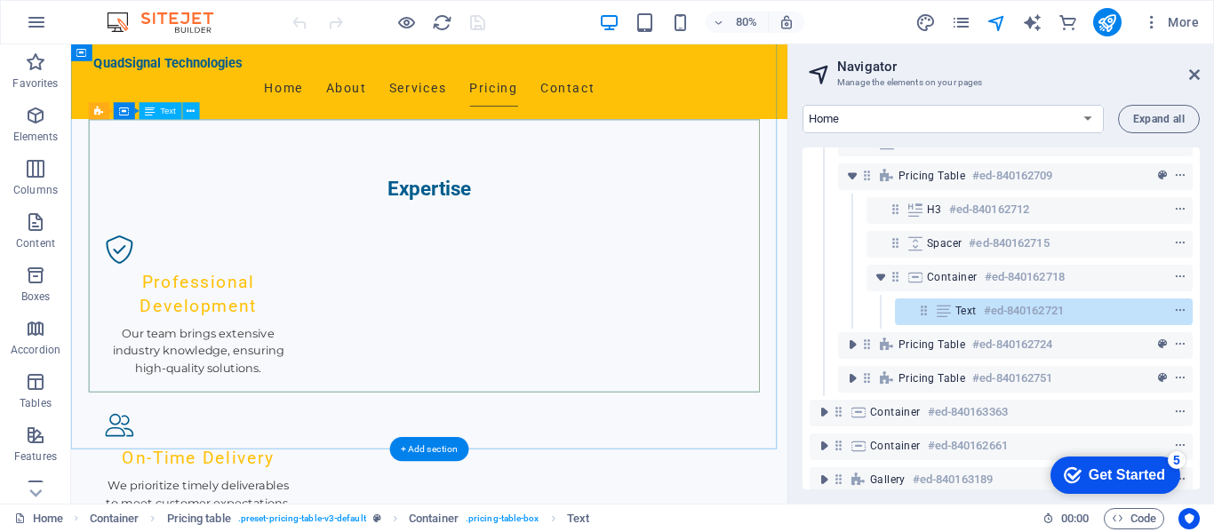
scroll to position [1748, 0]
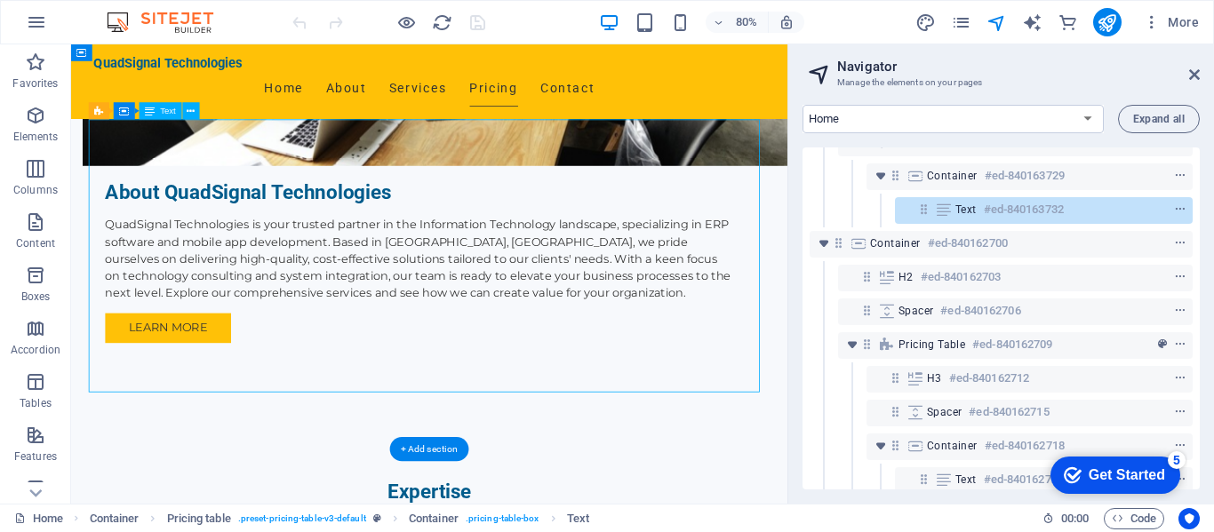
scroll to position [1896, 0]
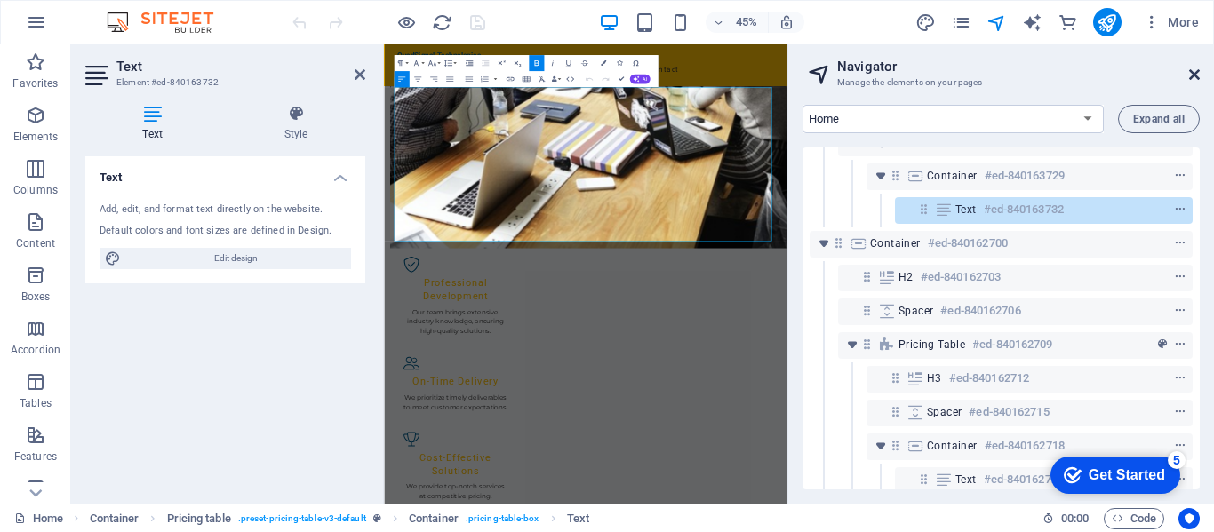
click at [1191, 71] on icon at bounding box center [1194, 75] width 11 height 14
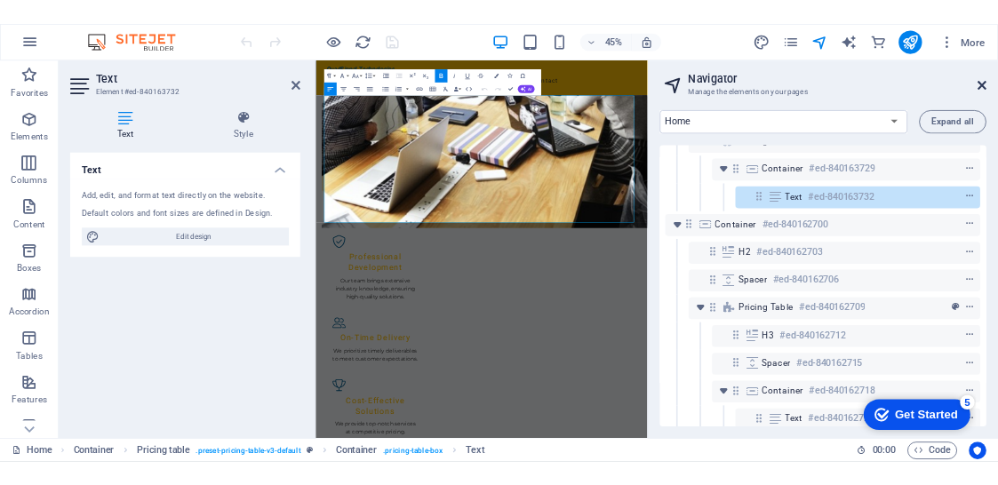
scroll to position [1748, 0]
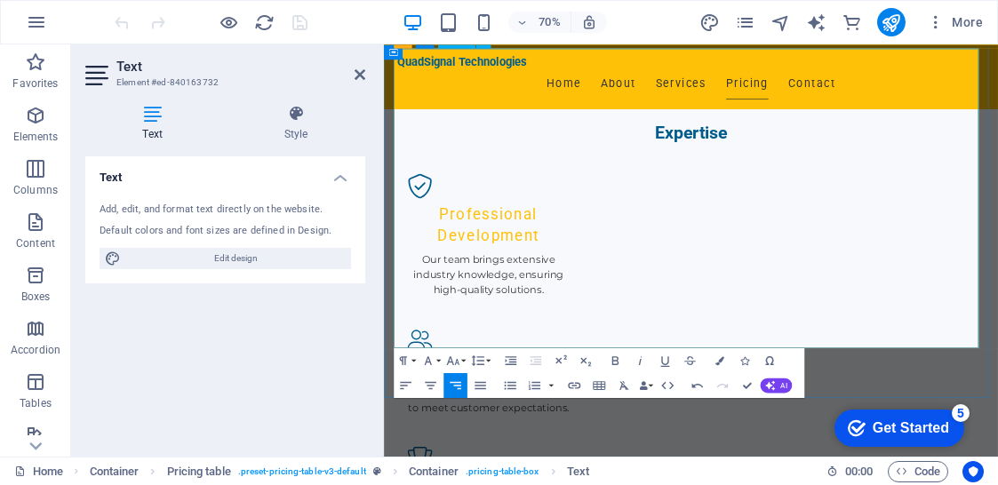
scroll to position [1837, 0]
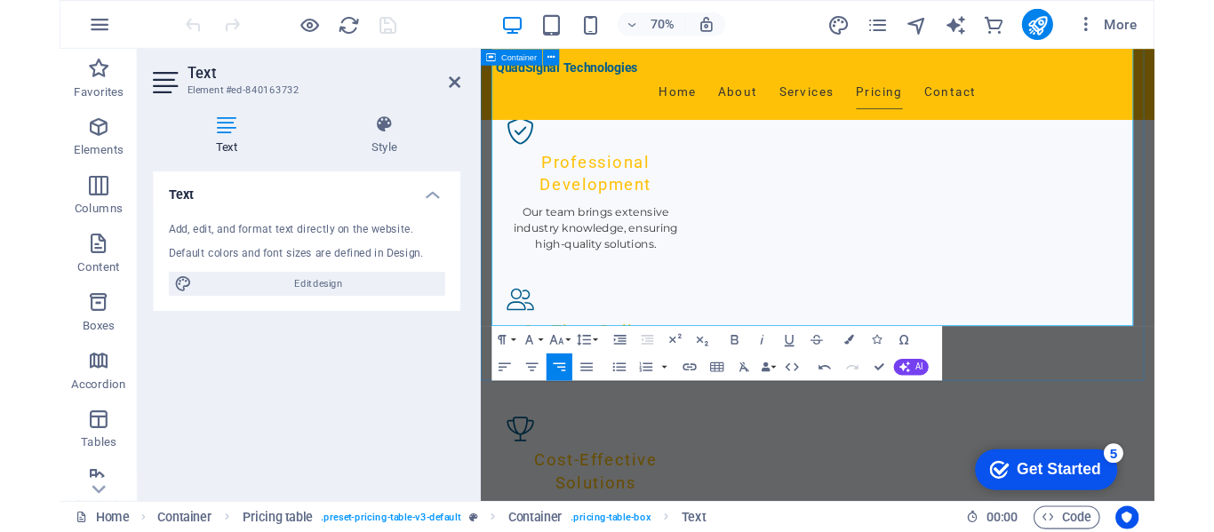
scroll to position [1926, 0]
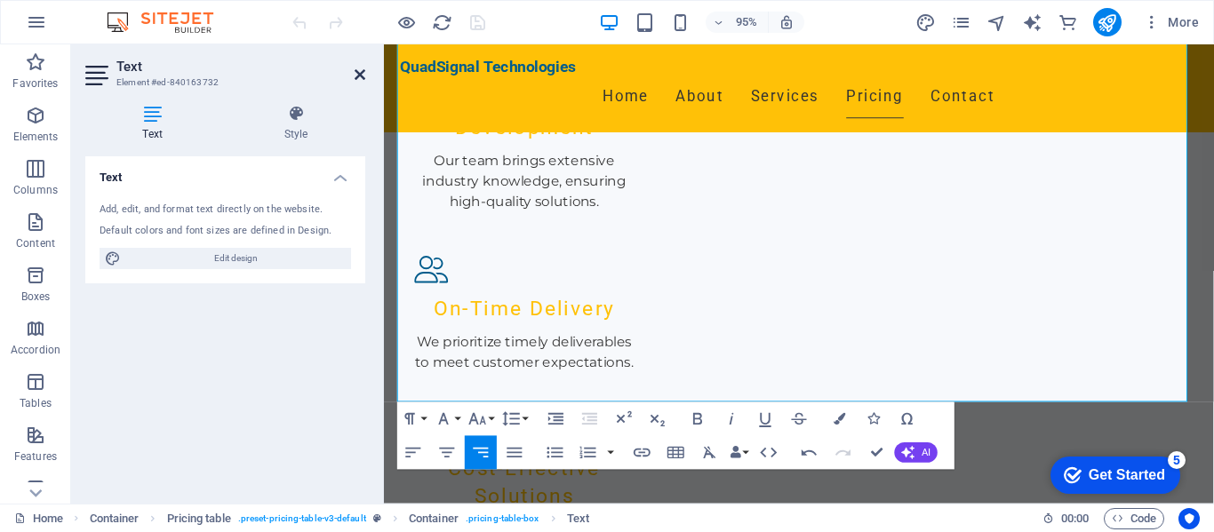
click at [354, 79] on icon at bounding box center [359, 75] width 11 height 14
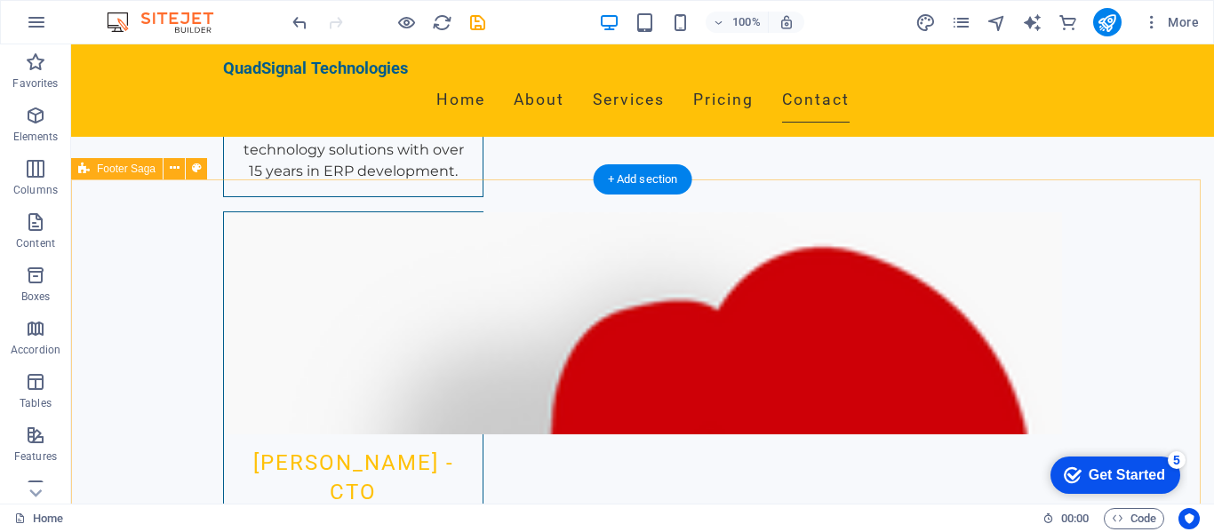
scroll to position [5773, 0]
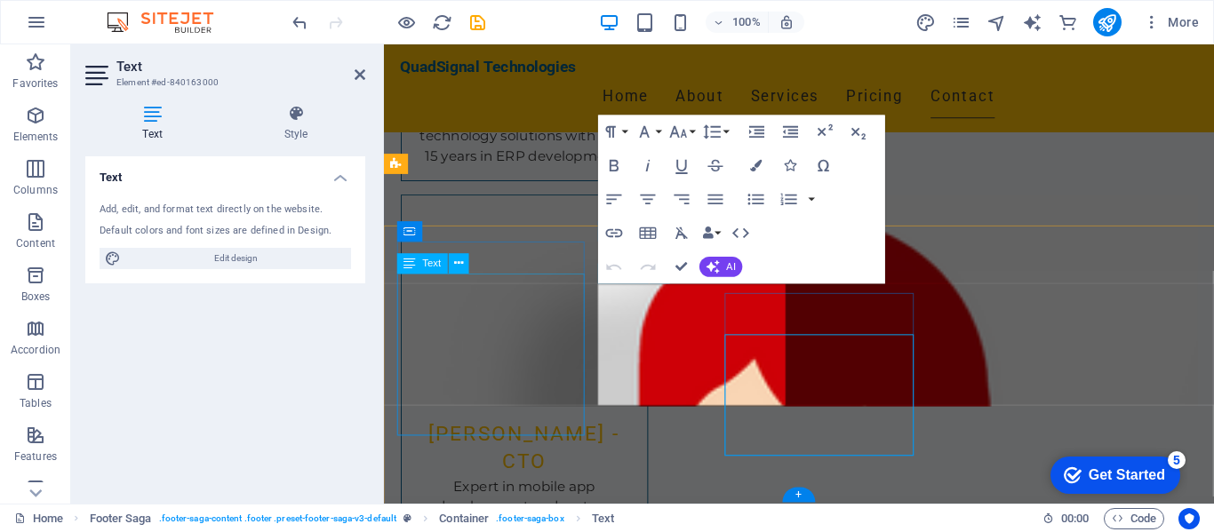
scroll to position [5695, 0]
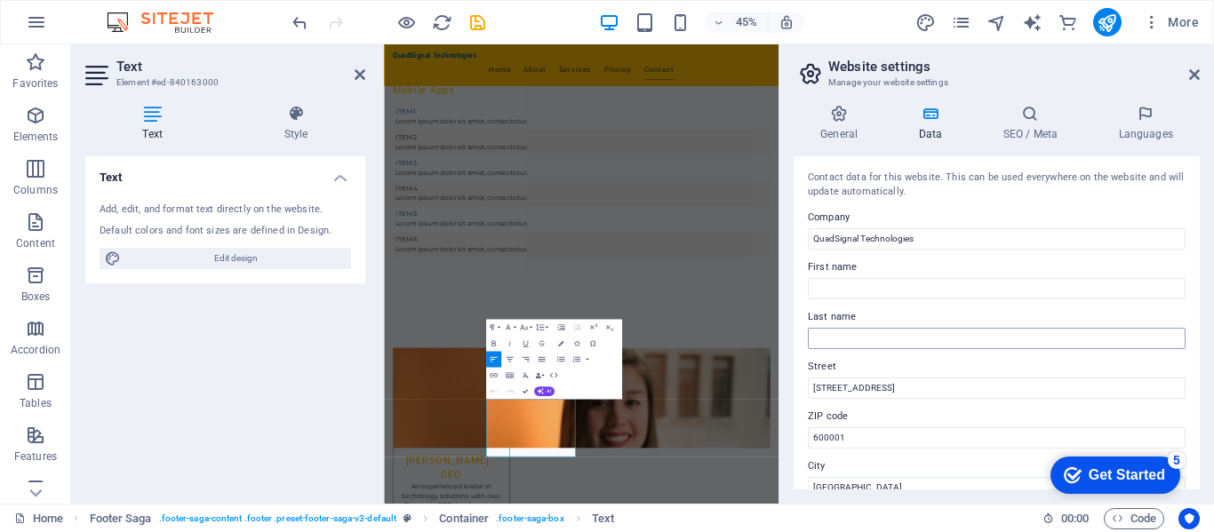
scroll to position [89, 0]
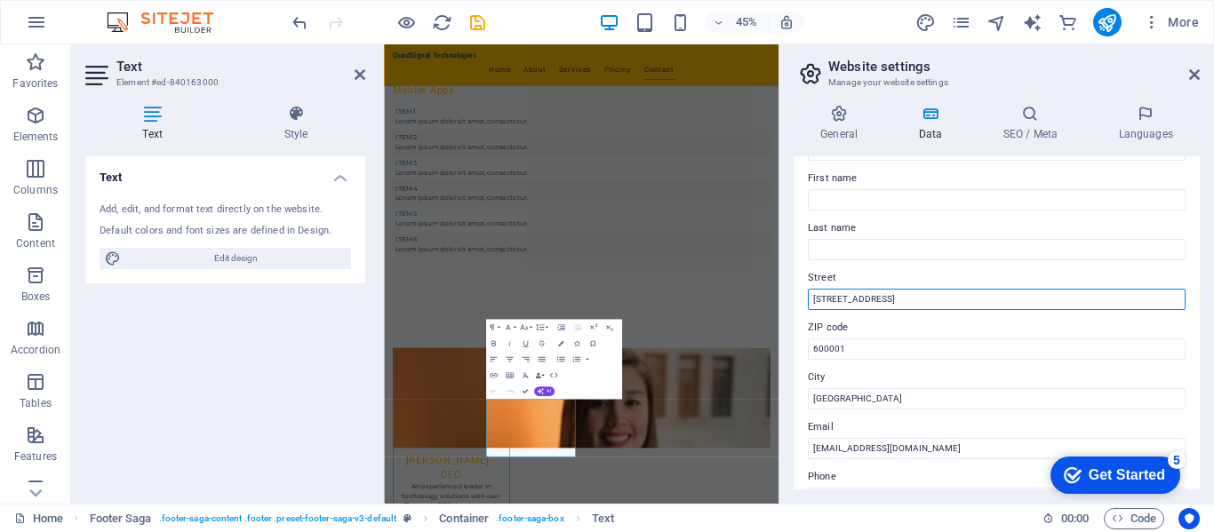
drag, startPoint x: 904, startPoint y: 300, endPoint x: 785, endPoint y: 299, distance: 119.1
click at [785, 299] on div "General Data SEO / Meta Languages Website name quadsignal.in Logo Drag files he…" at bounding box center [996, 297] width 434 height 413
type input "3RD FLOOR, #18,, ANNA STREET VENKATARAMAN NAGAR, KORATTUR"
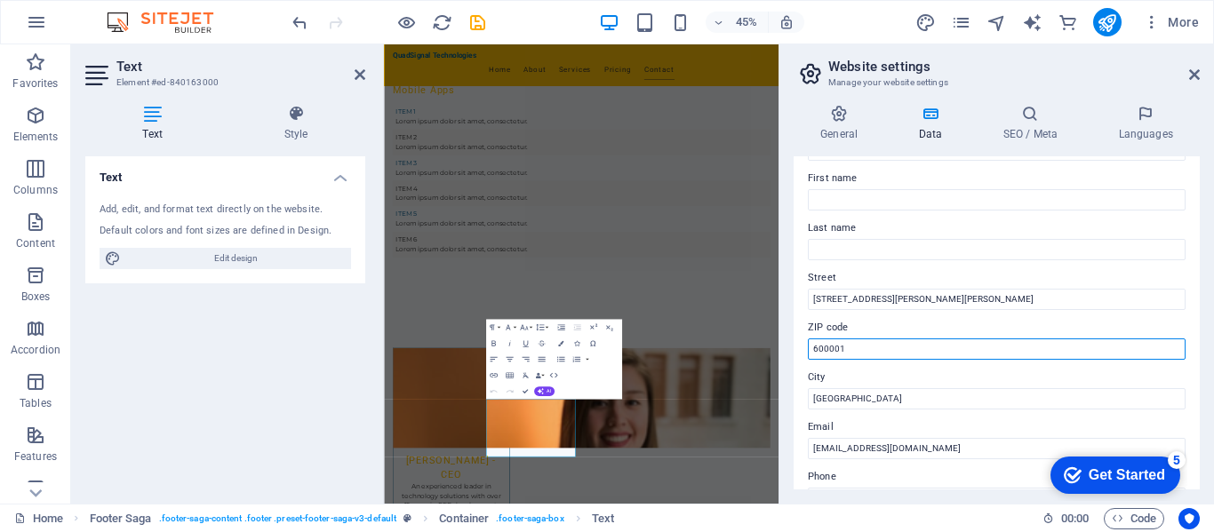
click at [860, 350] on input "600001" at bounding box center [997, 348] width 378 height 21
drag, startPoint x: 1278, startPoint y: 390, endPoint x: 1200, endPoint y: 713, distance: 332.7
drag, startPoint x: 839, startPoint y: 346, endPoint x: 795, endPoint y: 345, distance: 43.5
click at [795, 345] on div "Contact data for this website. This can be used everywhere on the website and w…" at bounding box center [996, 322] width 406 height 333
paste input "80"
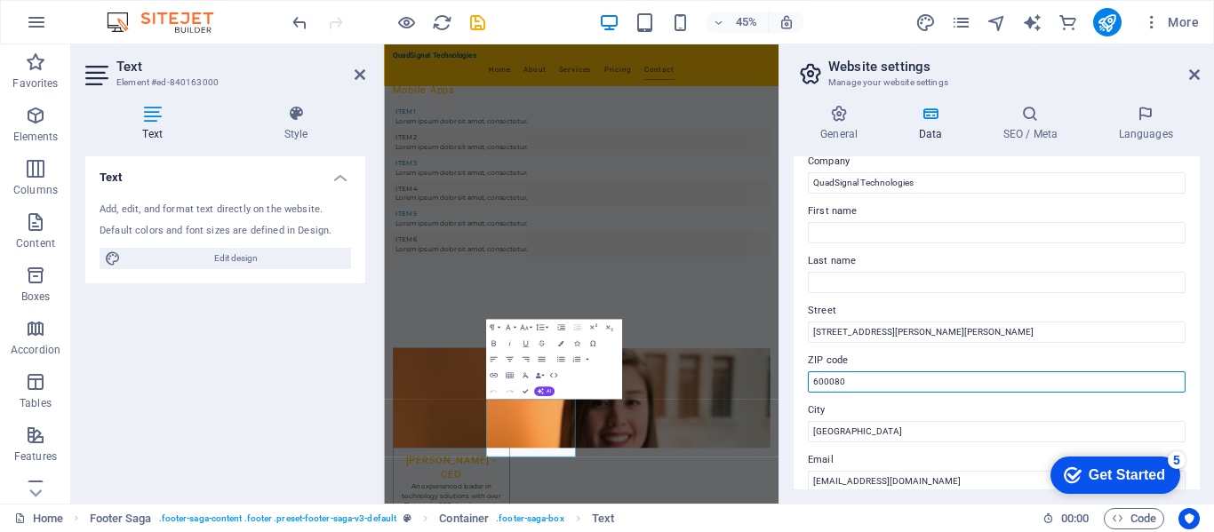
scroll to position [0, 0]
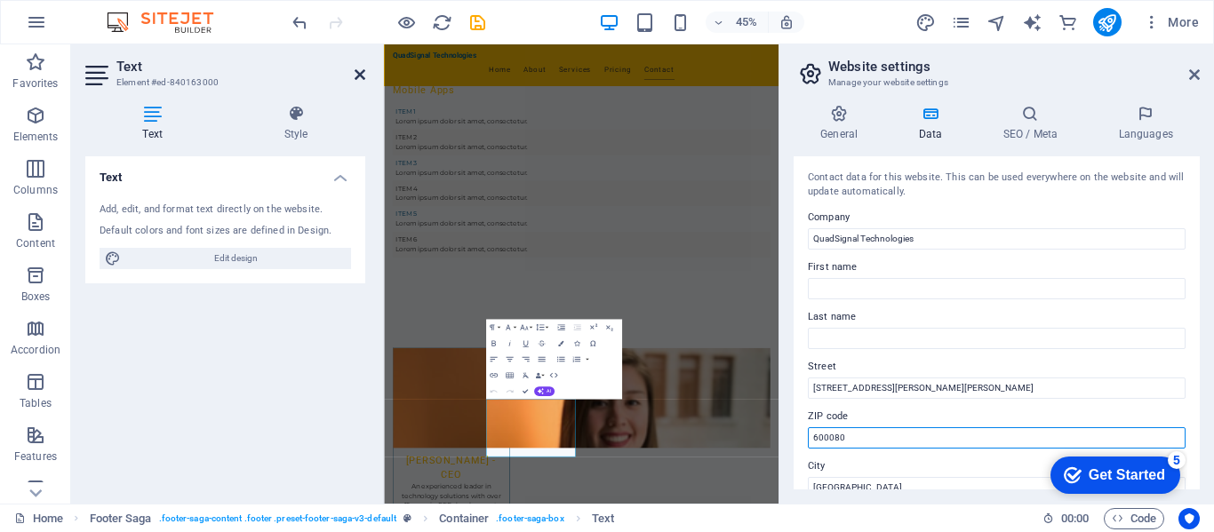
type input "600080"
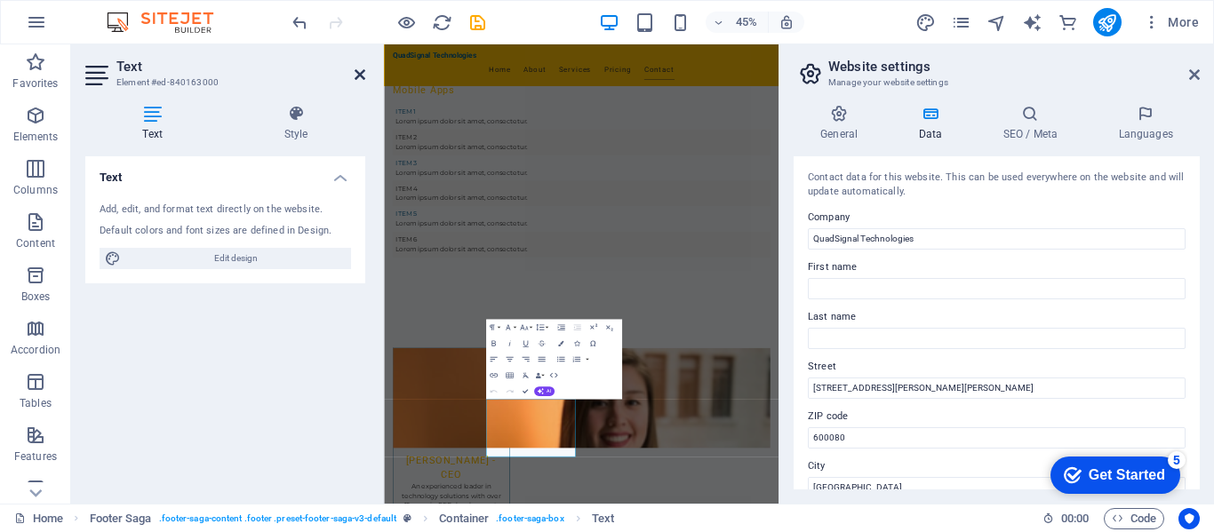
click at [355, 79] on icon at bounding box center [359, 75] width 11 height 14
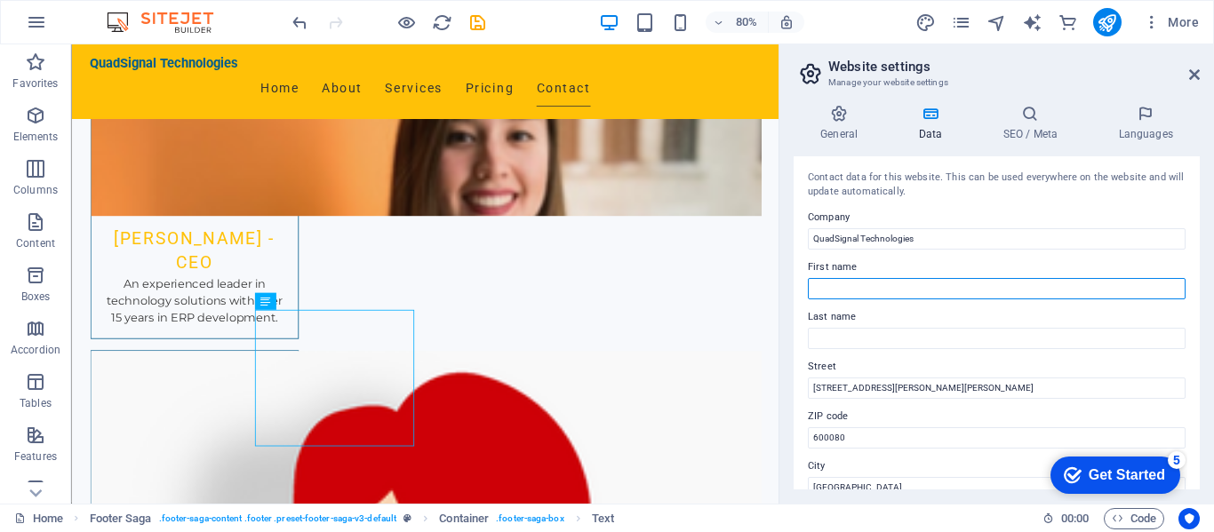
click at [866, 289] on input "First name" at bounding box center [997, 288] width 378 height 21
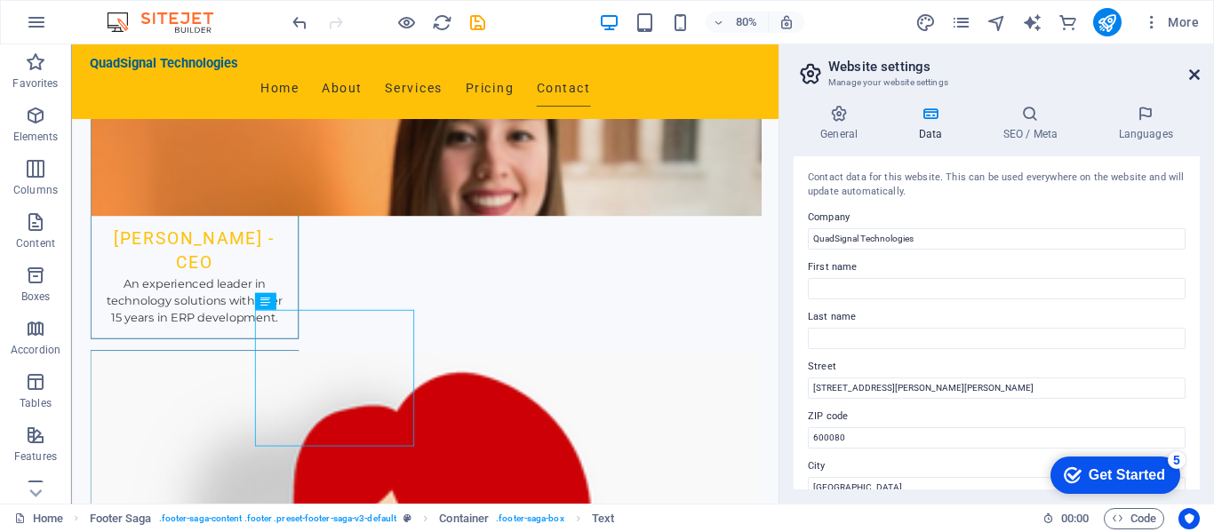
click at [1197, 74] on icon at bounding box center [1194, 75] width 11 height 14
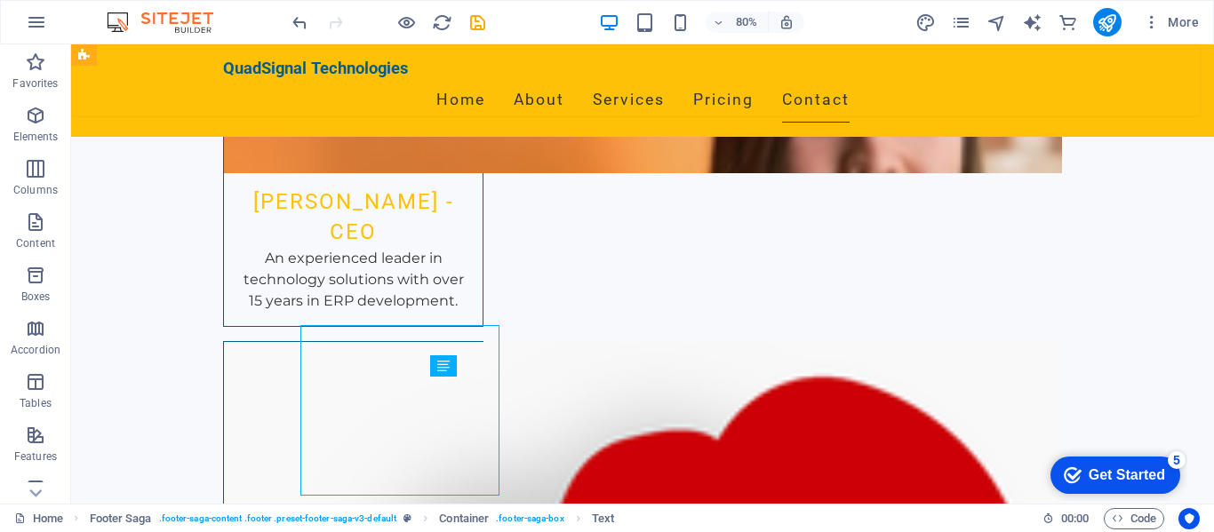
scroll to position [5668, 0]
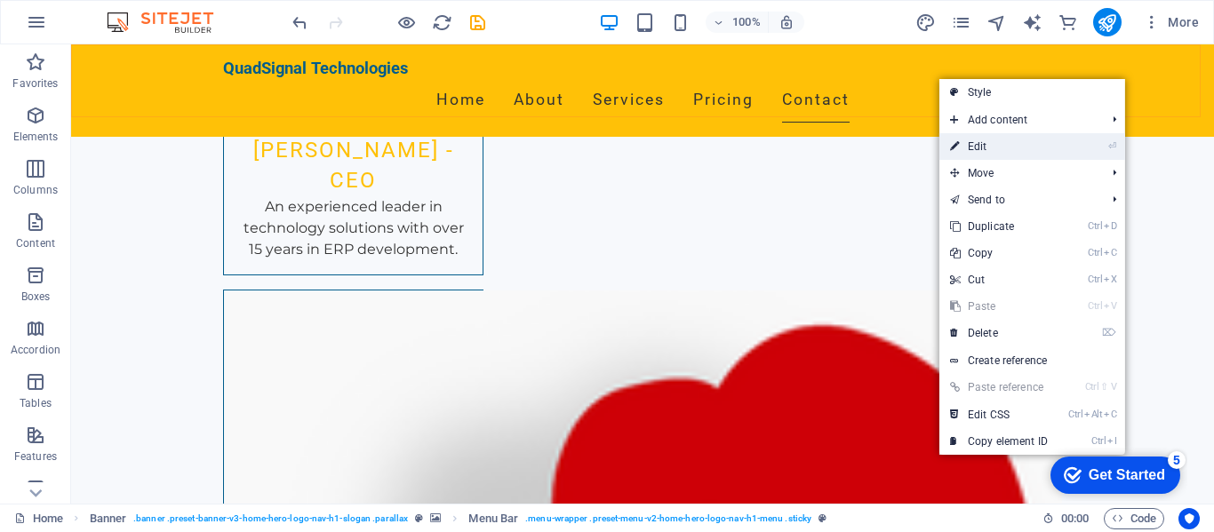
drag, startPoint x: 1009, startPoint y: 141, endPoint x: 403, endPoint y: 96, distance: 607.6
click at [1009, 141] on link "⏎ Edit" at bounding box center [998, 146] width 119 height 27
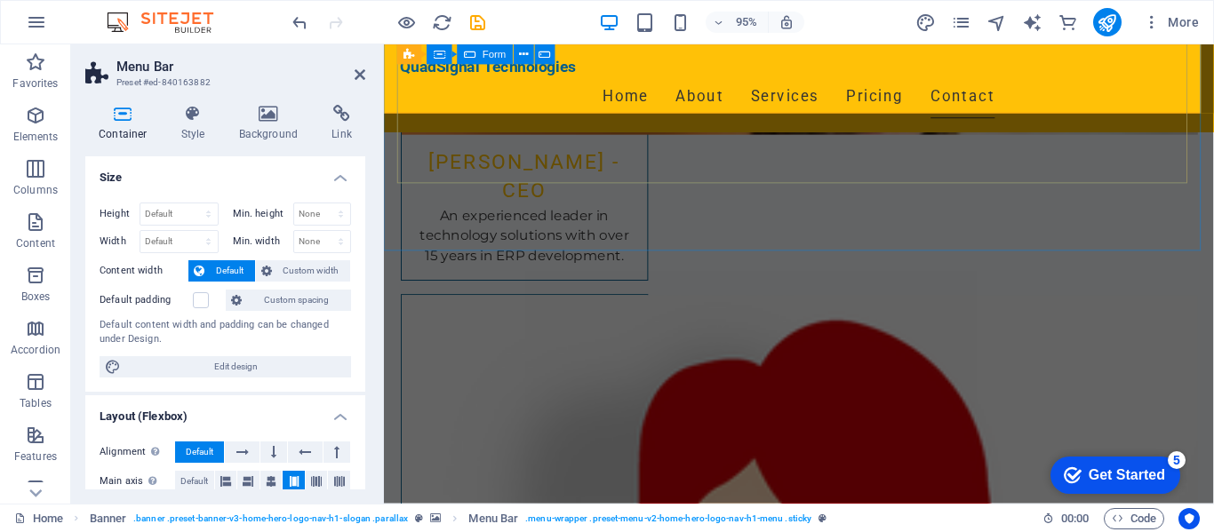
scroll to position [5614, 0]
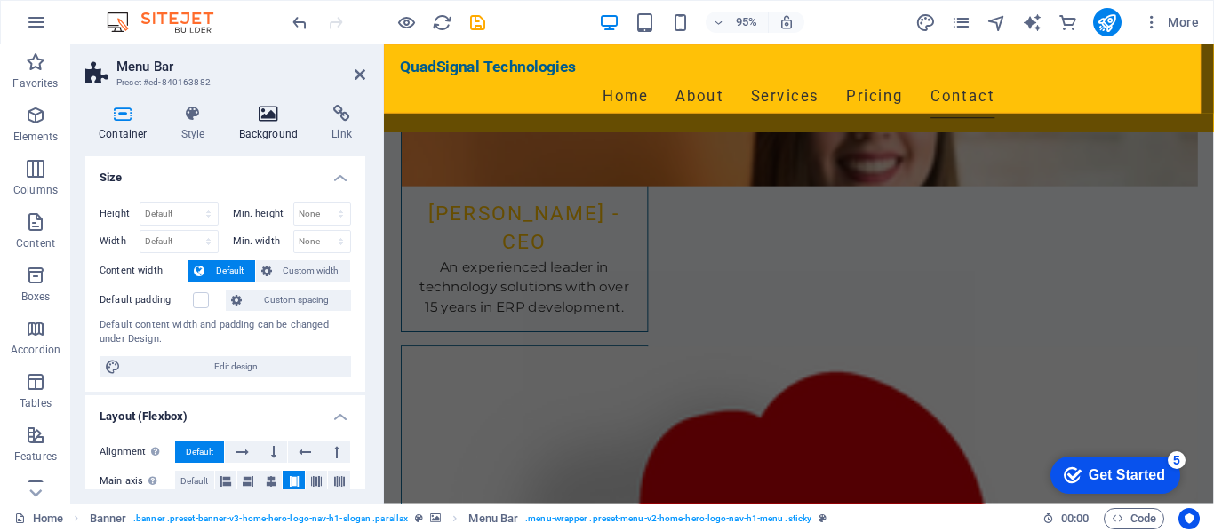
click at [272, 127] on h4 "Background" at bounding box center [272, 123] width 93 height 37
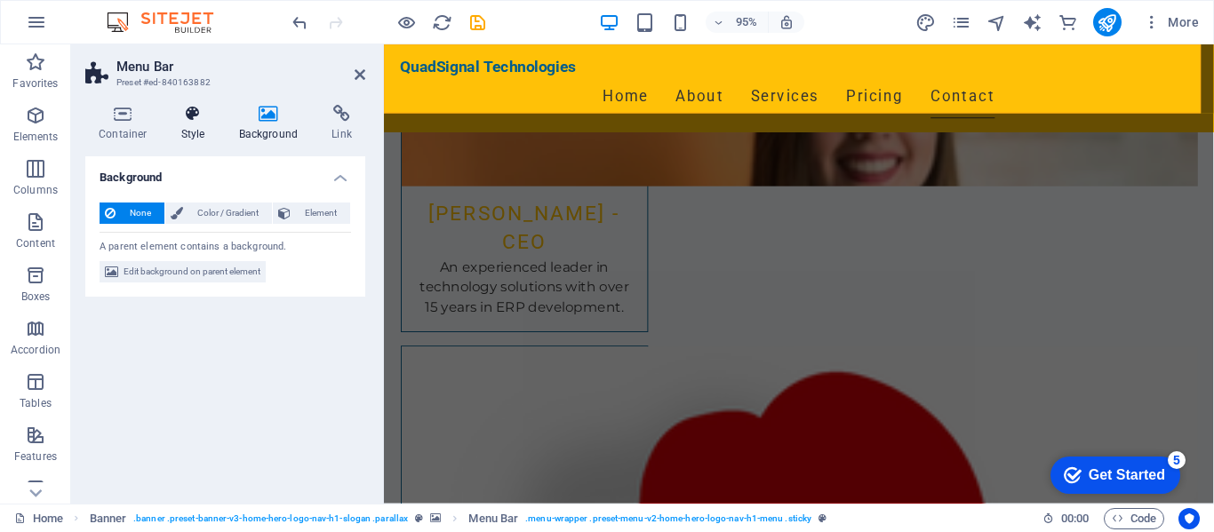
click at [195, 123] on h4 "Style" at bounding box center [197, 123] width 58 height 37
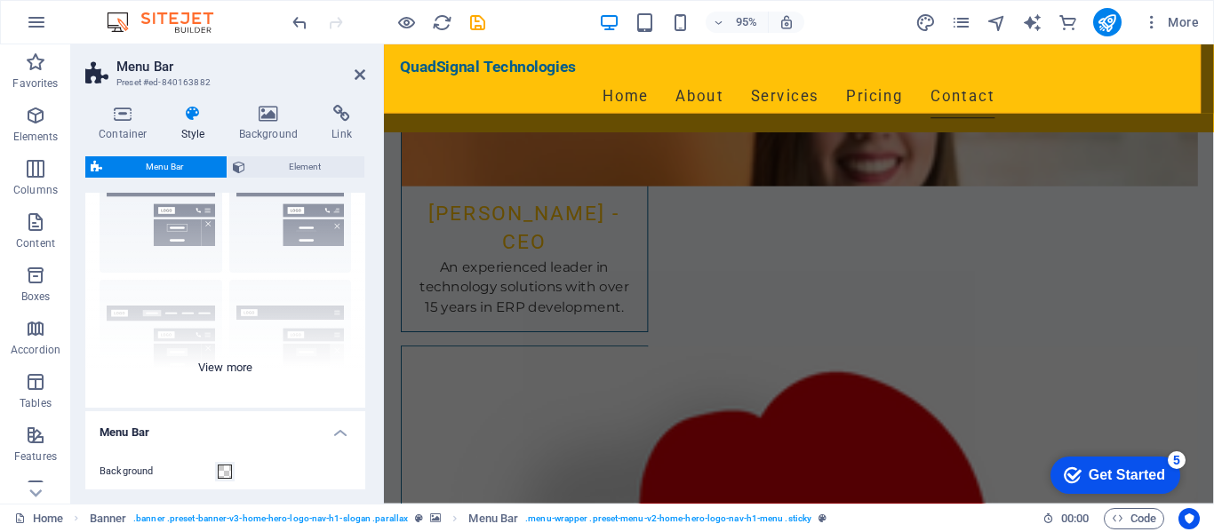
scroll to position [178, 0]
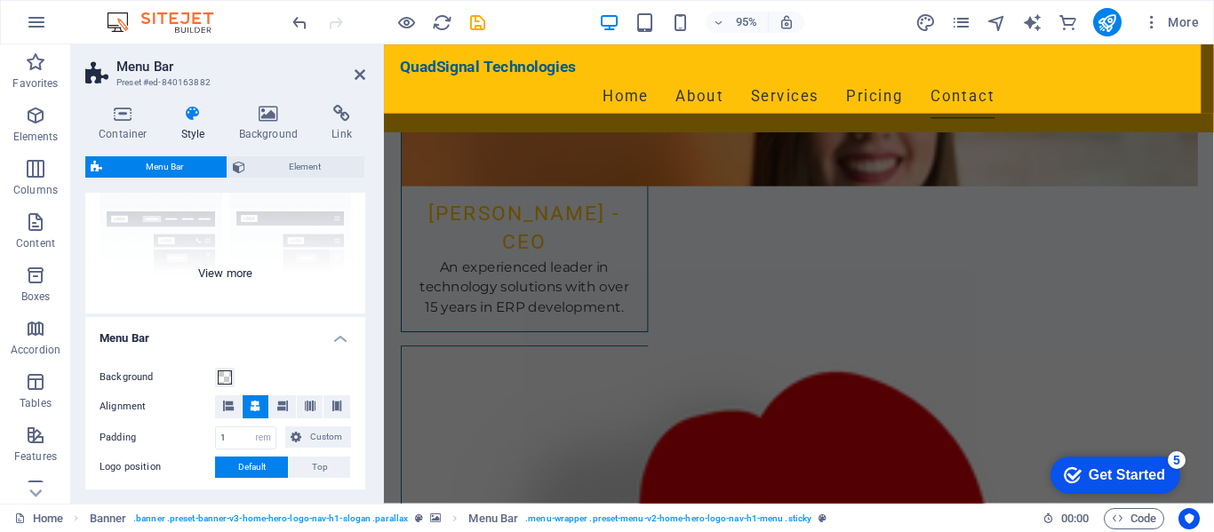
click at [227, 268] on div "Border Centered Default Fixed Loki Trigger Wide XXL" at bounding box center [225, 180] width 280 height 267
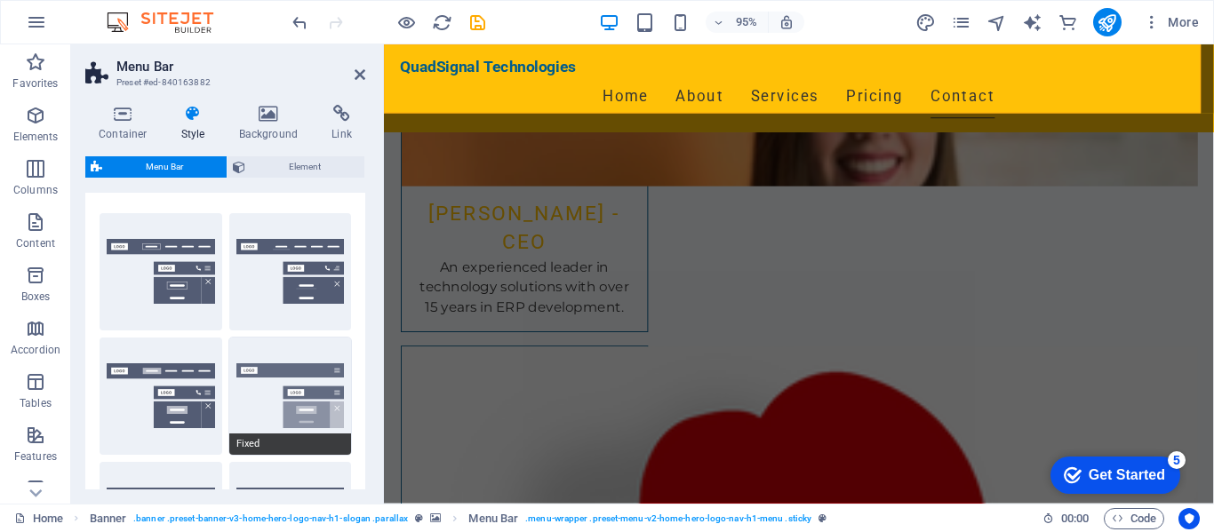
scroll to position [0, 0]
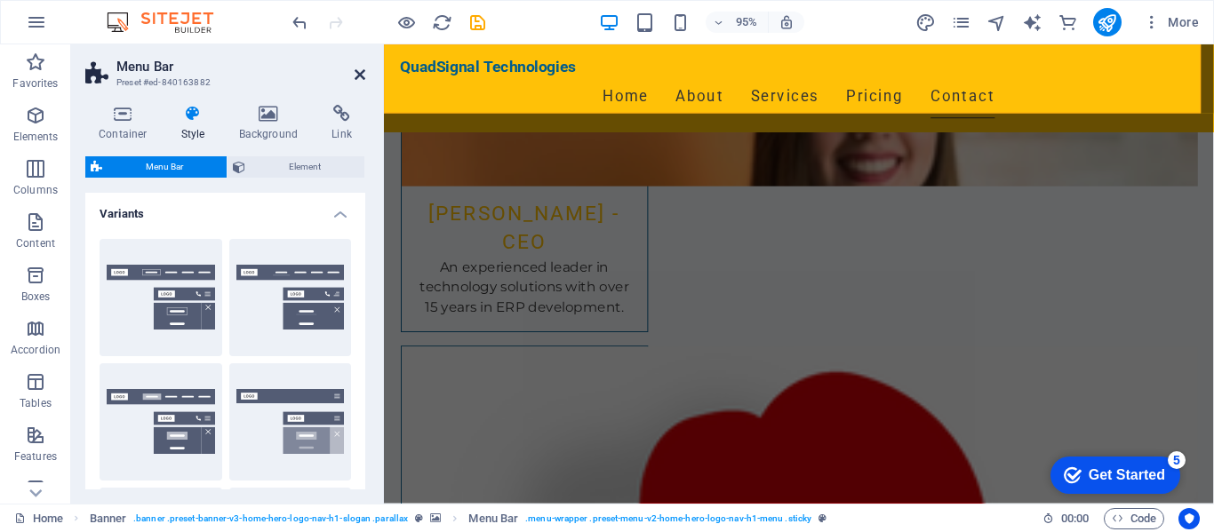
click at [359, 76] on icon at bounding box center [359, 75] width 11 height 14
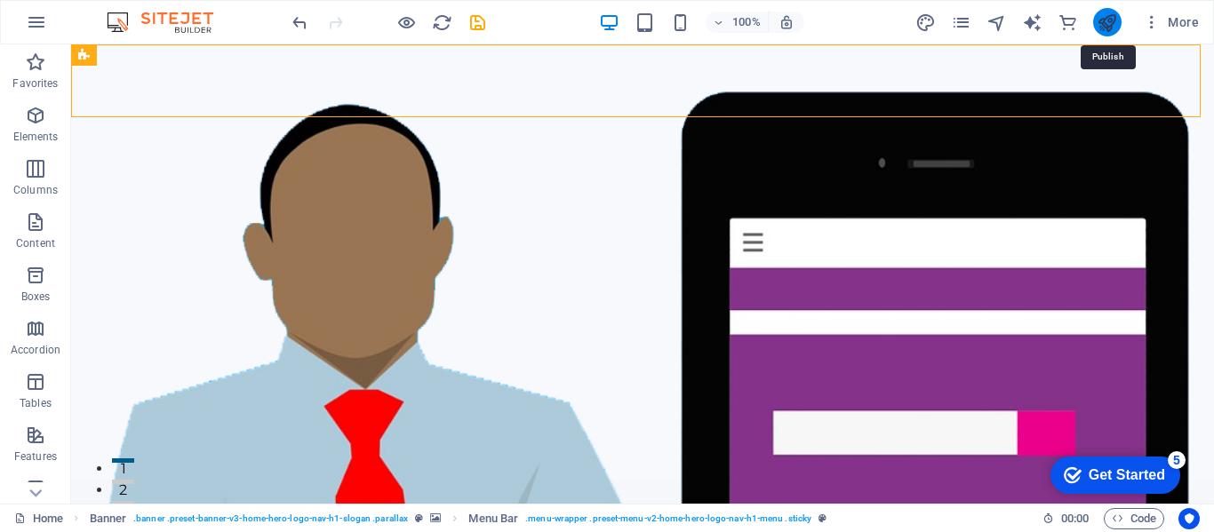
click at [1106, 22] on icon "publish" at bounding box center [1106, 22] width 20 height 20
